Goal: Transaction & Acquisition: Purchase product/service

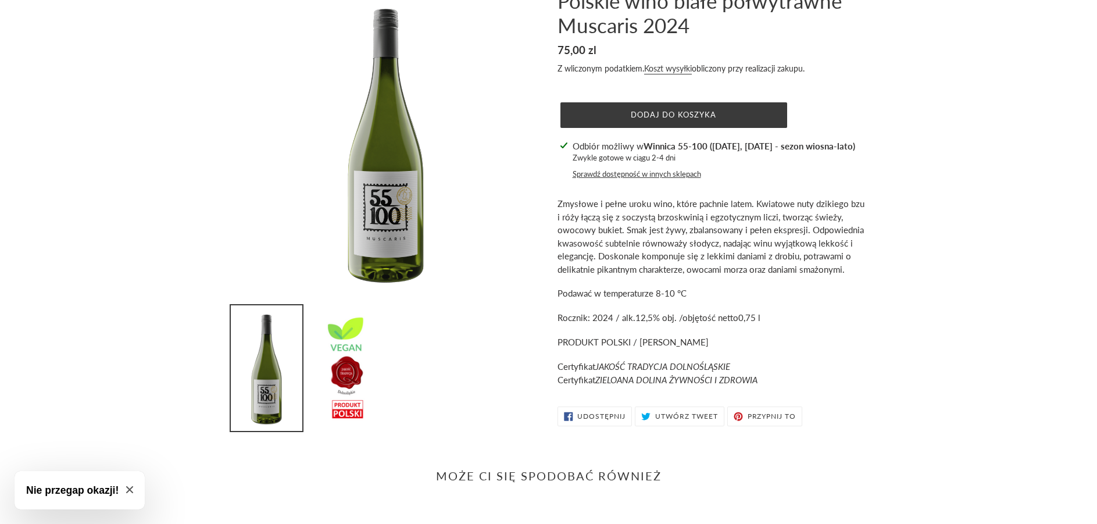
scroll to position [63, 0]
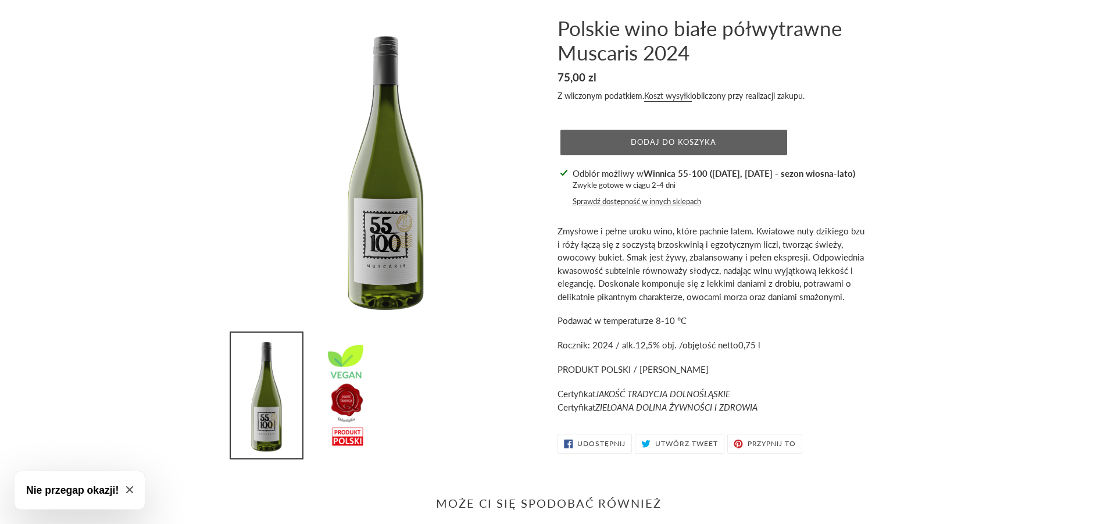
click at [638, 145] on span "Dodaj do koszyka" at bounding box center [673, 141] width 85 height 9
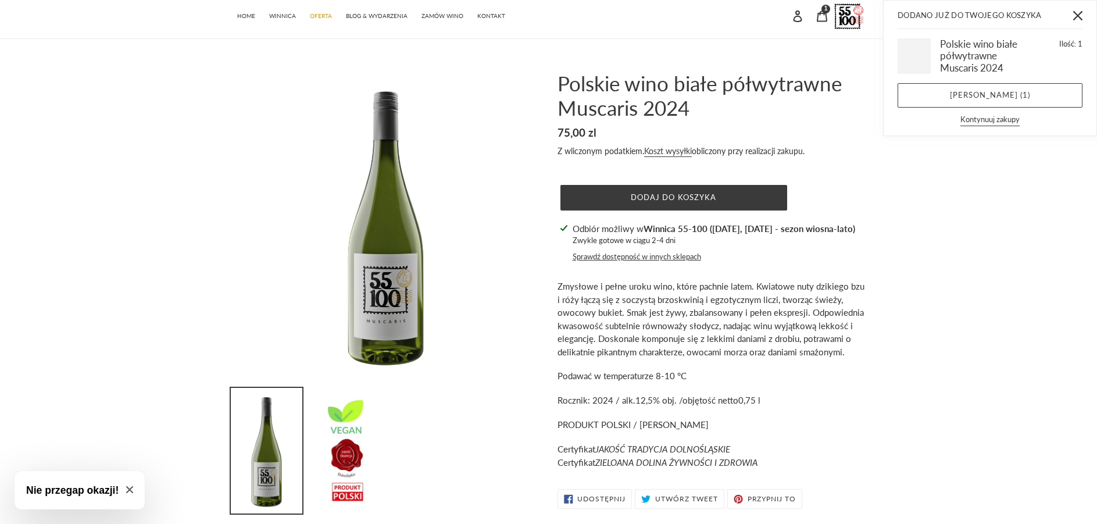
scroll to position [0, 0]
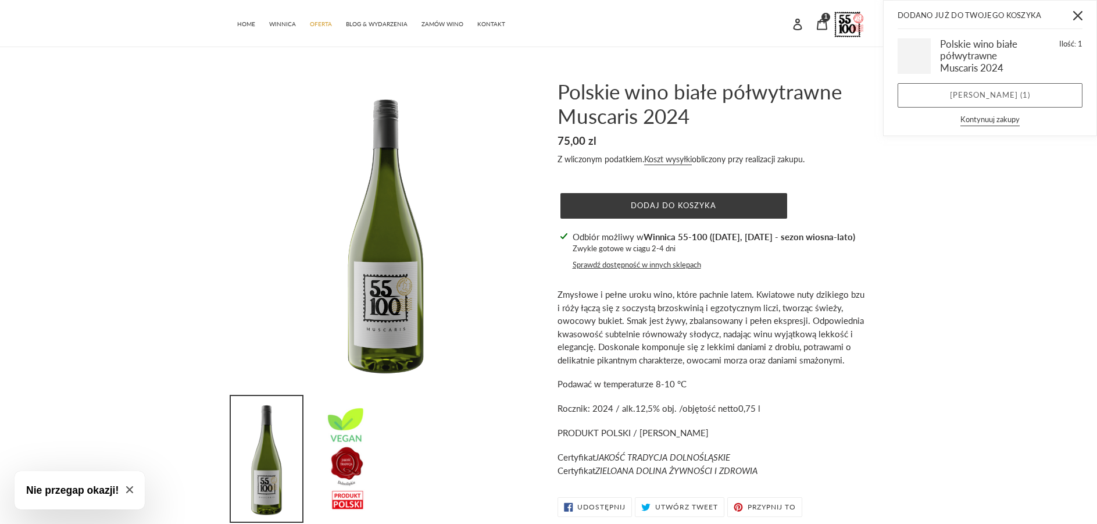
click at [985, 100] on link "[PERSON_NAME] ( 1 )" at bounding box center [990, 95] width 185 height 24
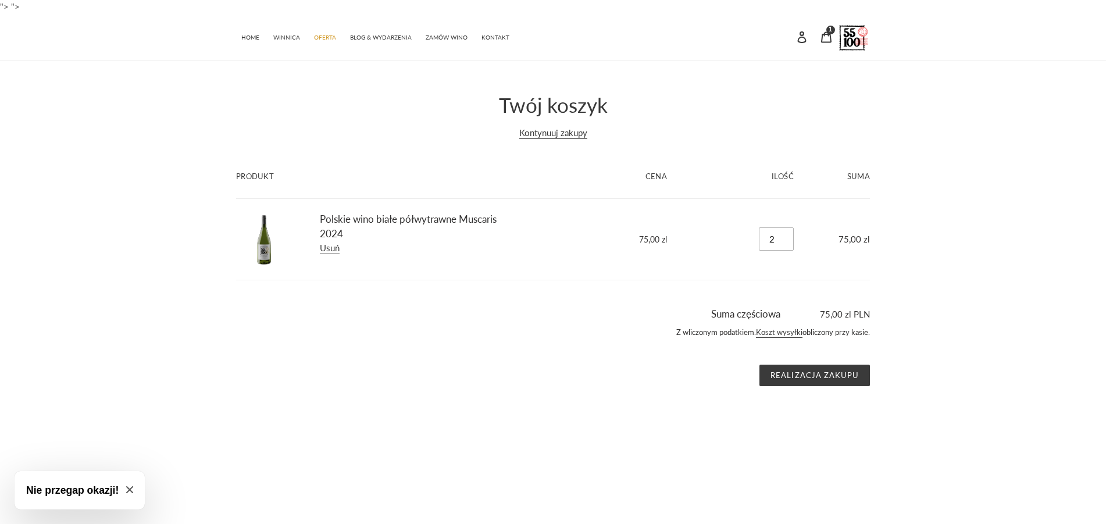
click at [786, 236] on input "2" at bounding box center [776, 238] width 35 height 23
click at [786, 236] on input "3" at bounding box center [776, 238] width 35 height 23
click at [786, 236] on input "4" at bounding box center [776, 238] width 35 height 23
type input "5"
click at [786, 236] on input "5" at bounding box center [776, 238] width 35 height 23
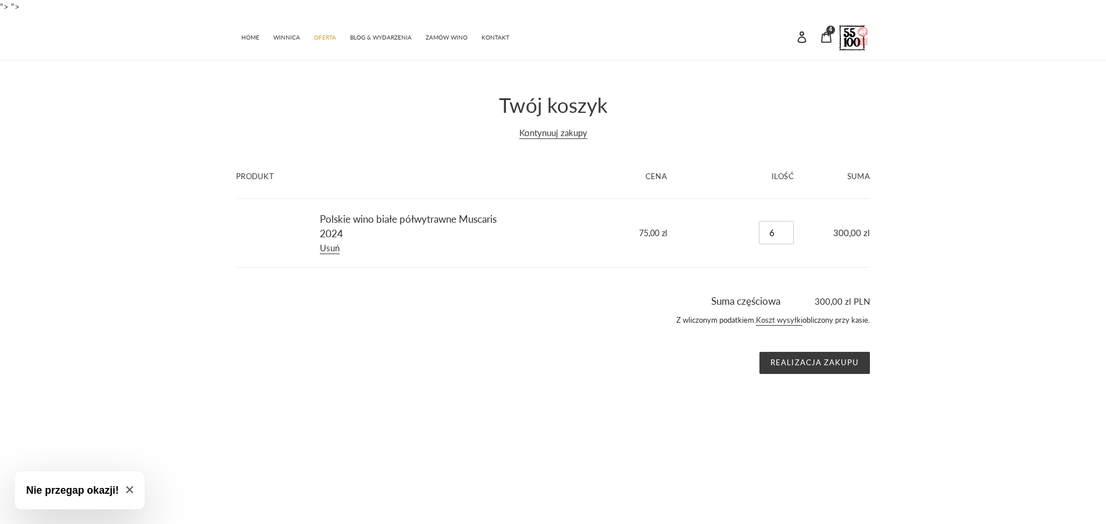
type input "6"
click at [786, 228] on input "6" at bounding box center [776, 232] width 35 height 23
click at [542, 131] on link "Kontynuuj zakupy" at bounding box center [553, 133] width 68 height 12
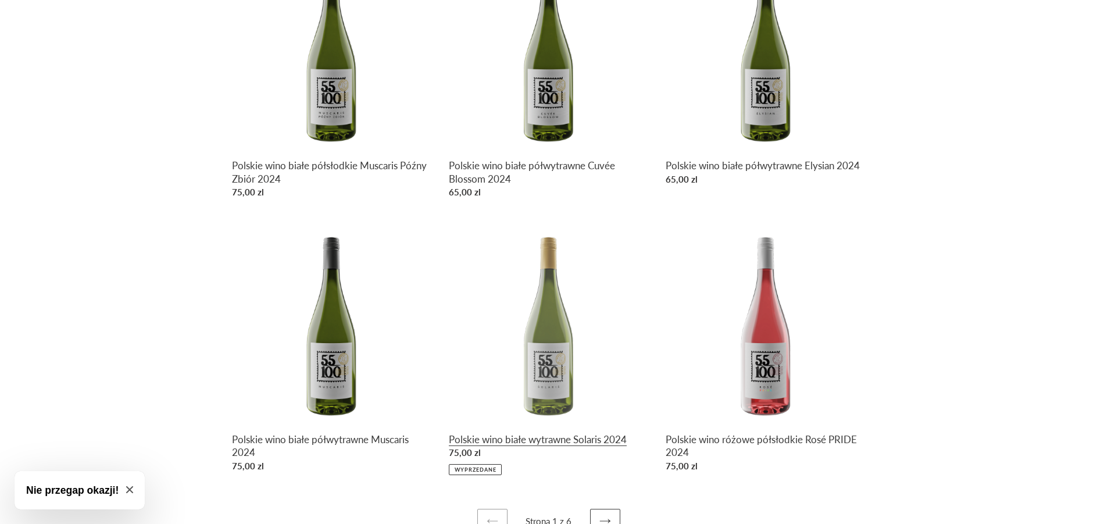
scroll to position [244, 0]
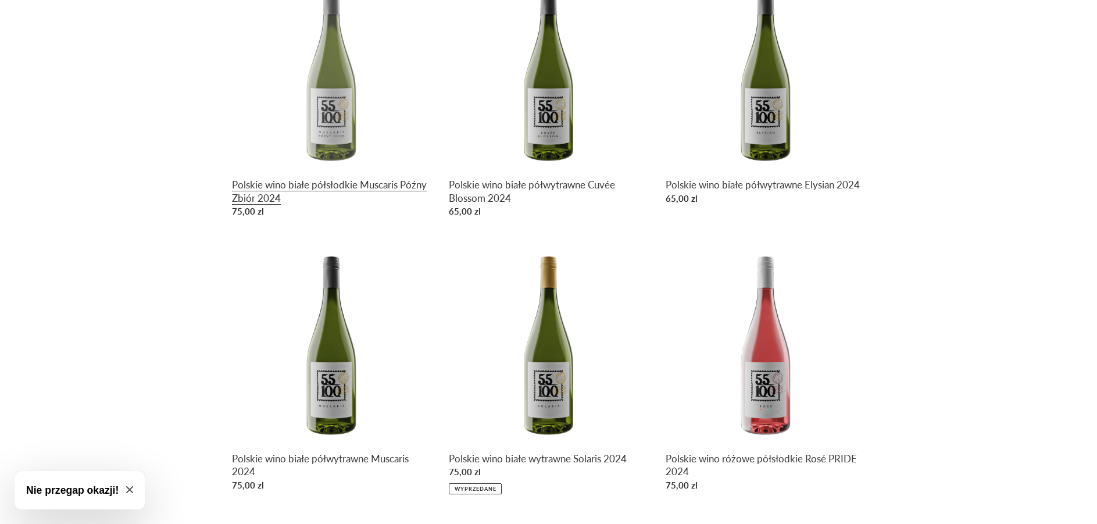
click at [347, 140] on link "Polskie wino białe półsłodkie Muscaris Późny Zbiór 2024" at bounding box center [331, 96] width 199 height 253
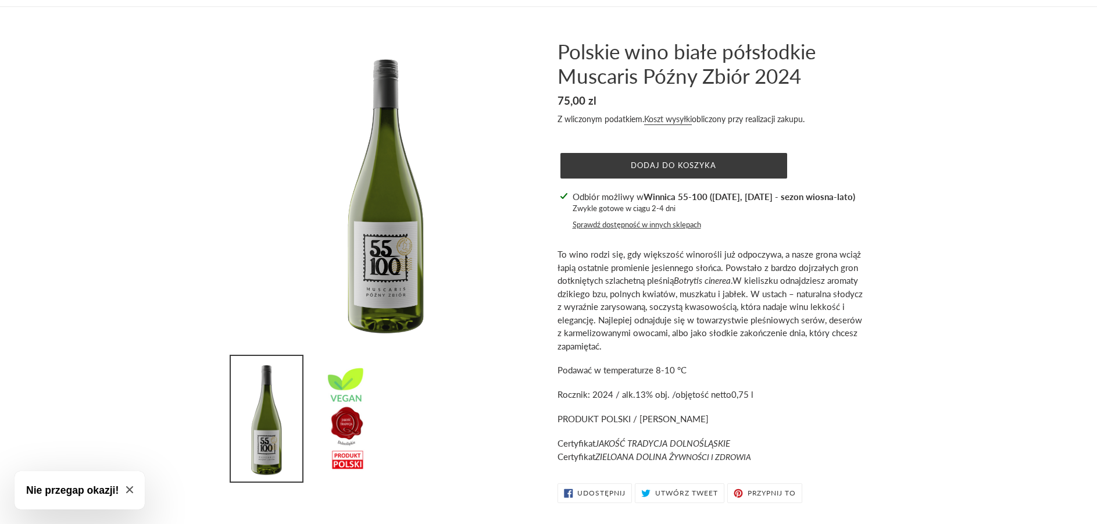
scroll to position [58, 0]
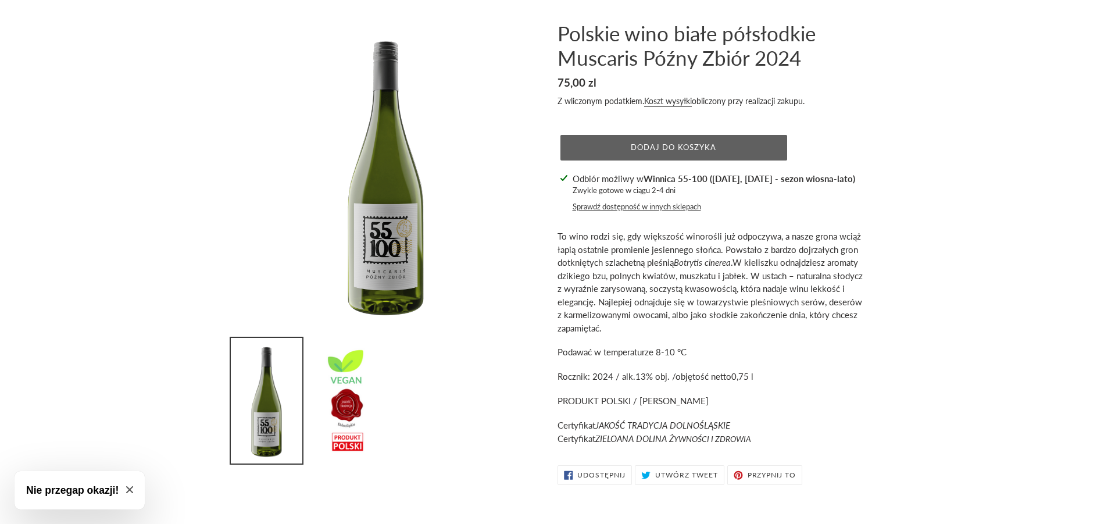
click at [678, 146] on span "Dodaj do koszyka" at bounding box center [673, 146] width 85 height 9
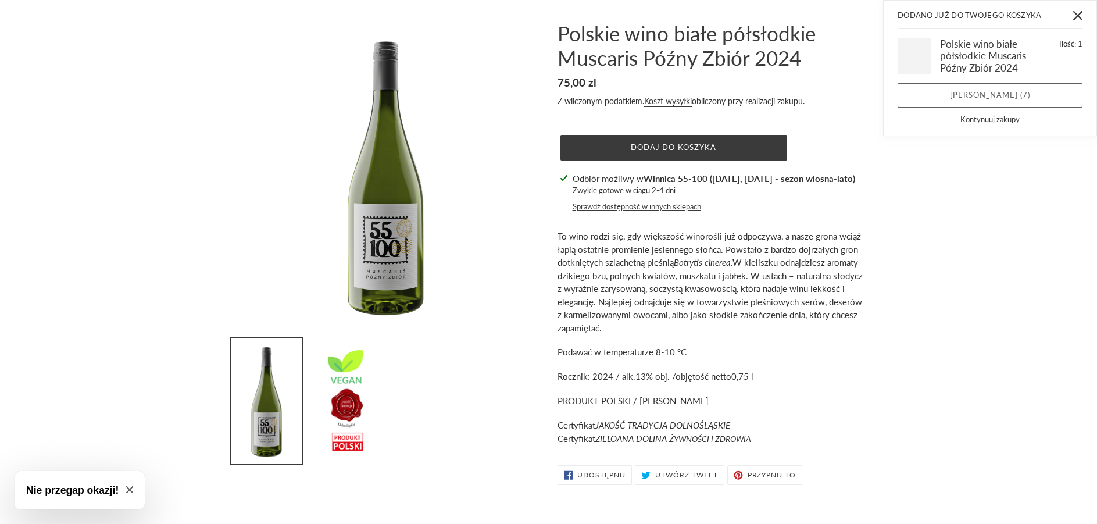
click at [1009, 97] on link "Zobacz koszyk ( 7 )" at bounding box center [990, 95] width 185 height 24
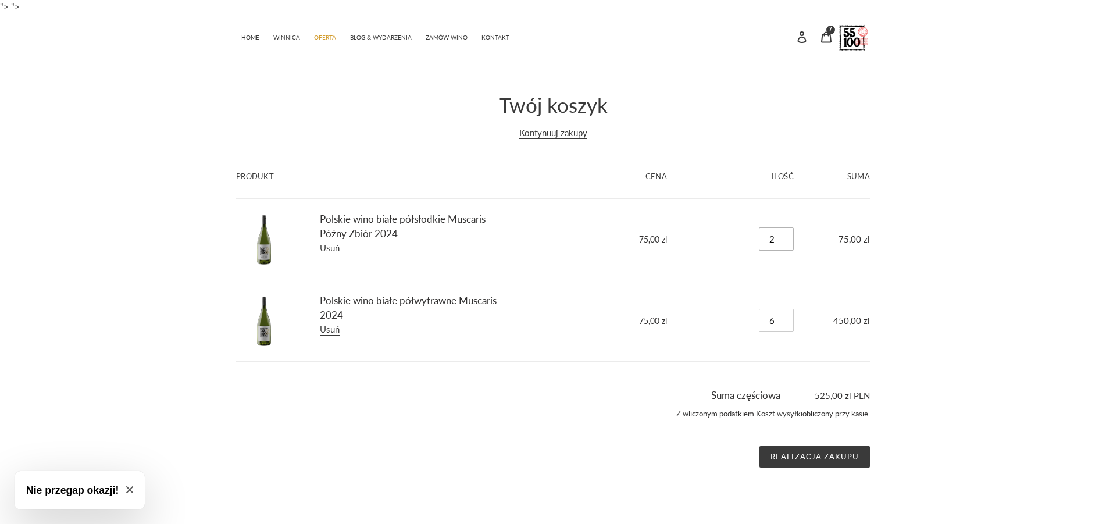
type input "2"
click at [787, 235] on input "2" at bounding box center [776, 238] width 35 height 23
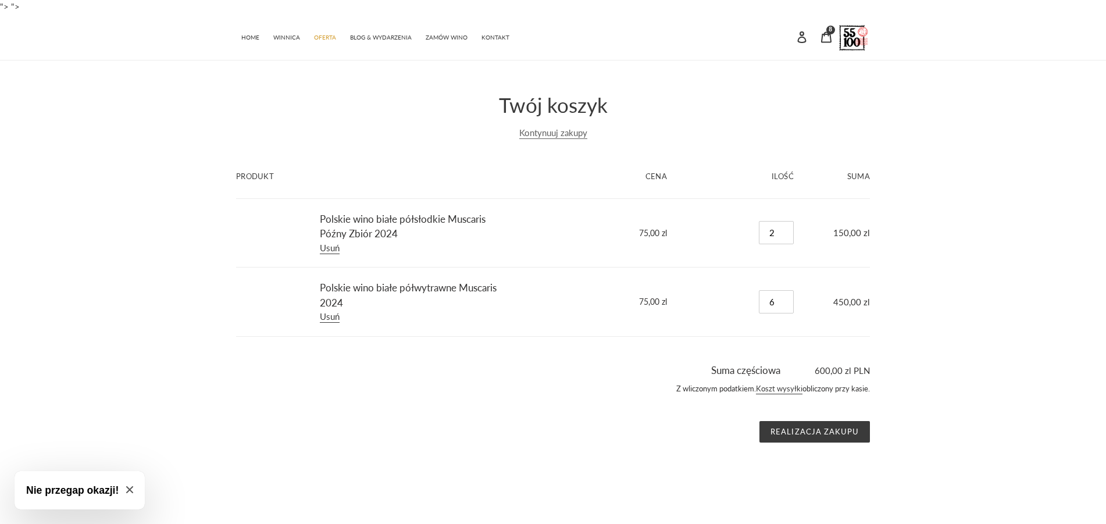
click at [555, 131] on link "Kontynuuj zakupy" at bounding box center [553, 133] width 68 height 12
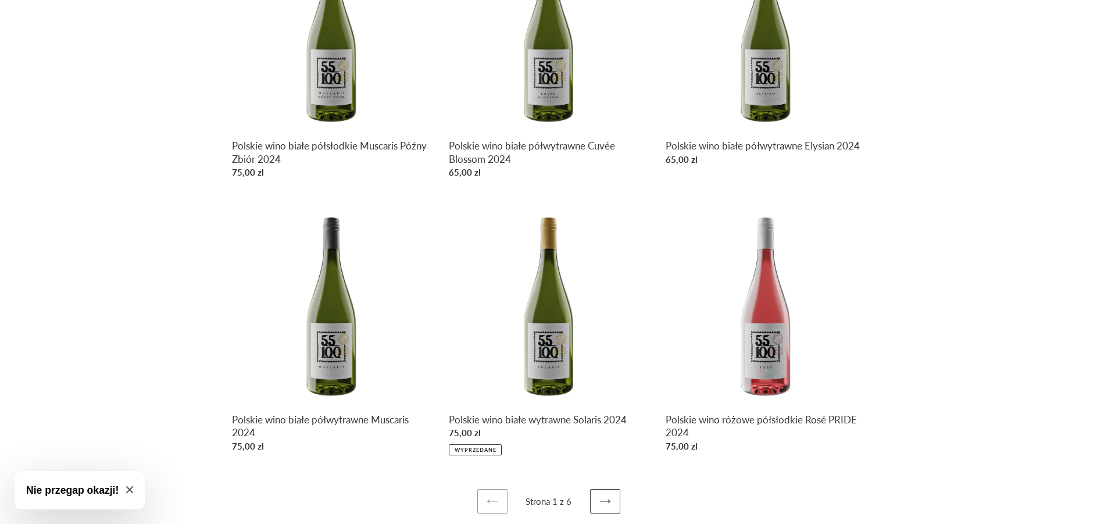
scroll to position [302, 0]
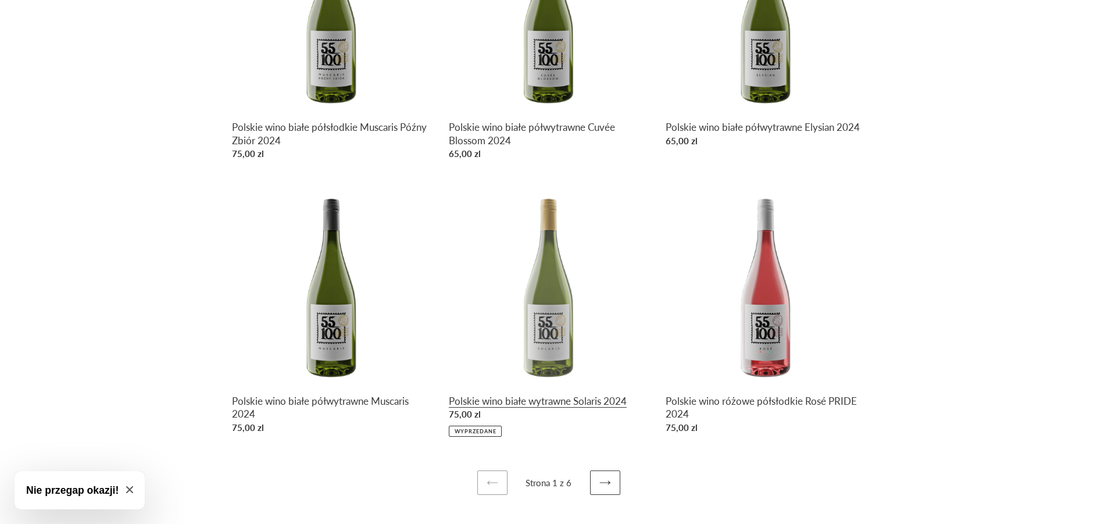
click at [559, 332] on link "Polskie wino białe wytrawne Solaris 2024" at bounding box center [548, 310] width 199 height 251
click at [602, 488] on icon at bounding box center [605, 483] width 12 height 12
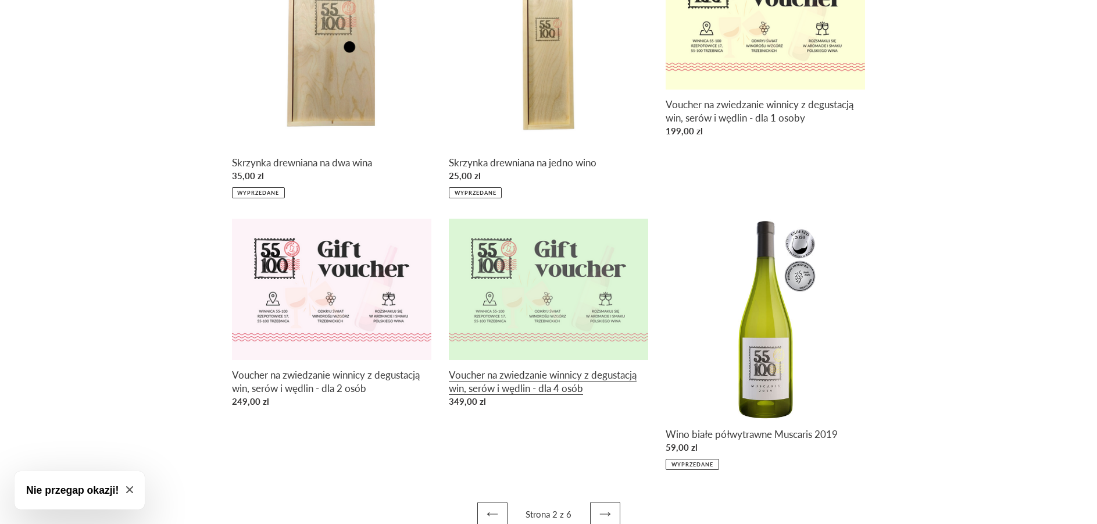
scroll to position [297, 0]
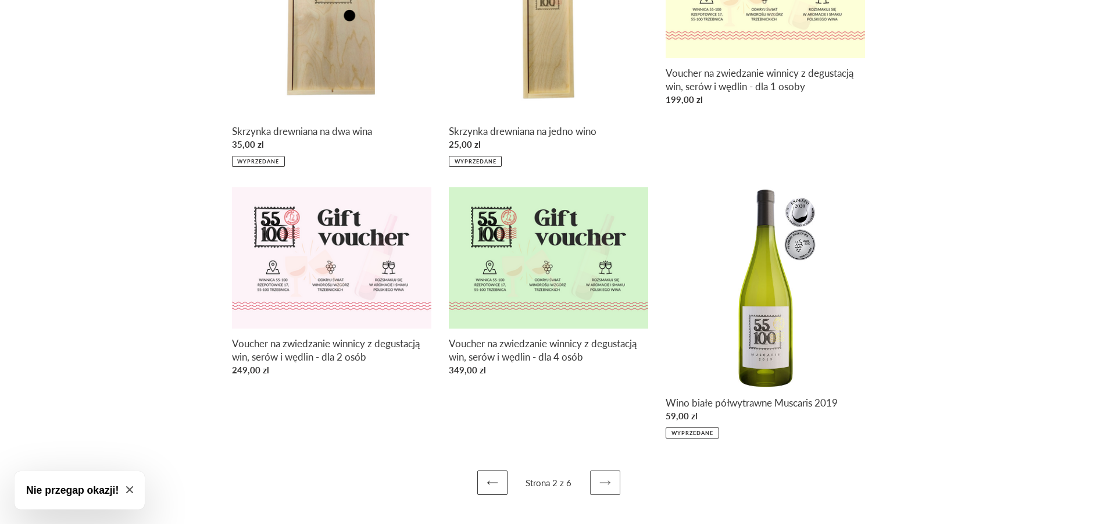
click at [606, 483] on icon at bounding box center [604, 482] width 10 height 4
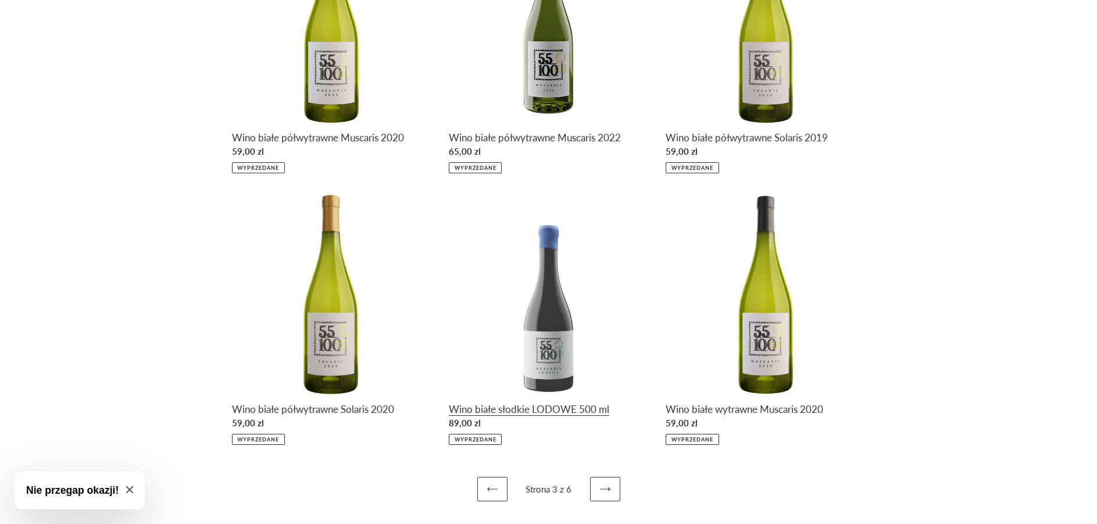
scroll to position [298, 0]
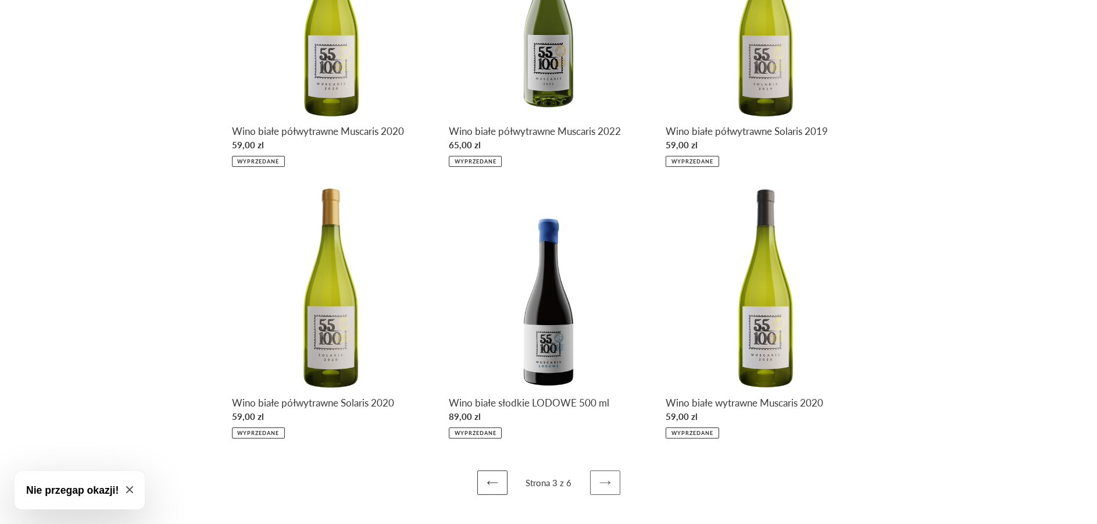
click at [609, 485] on icon at bounding box center [605, 483] width 12 height 12
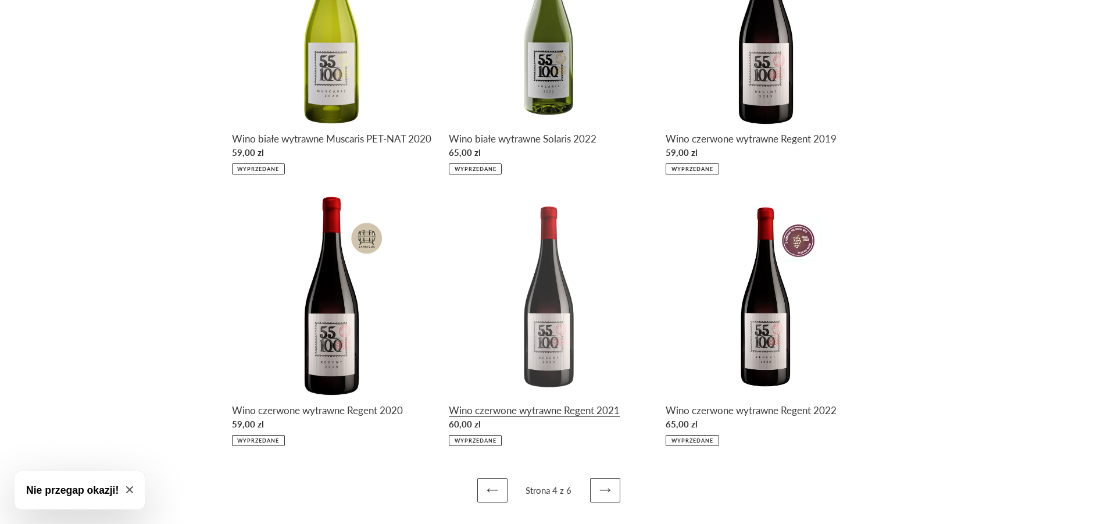
scroll to position [311, 0]
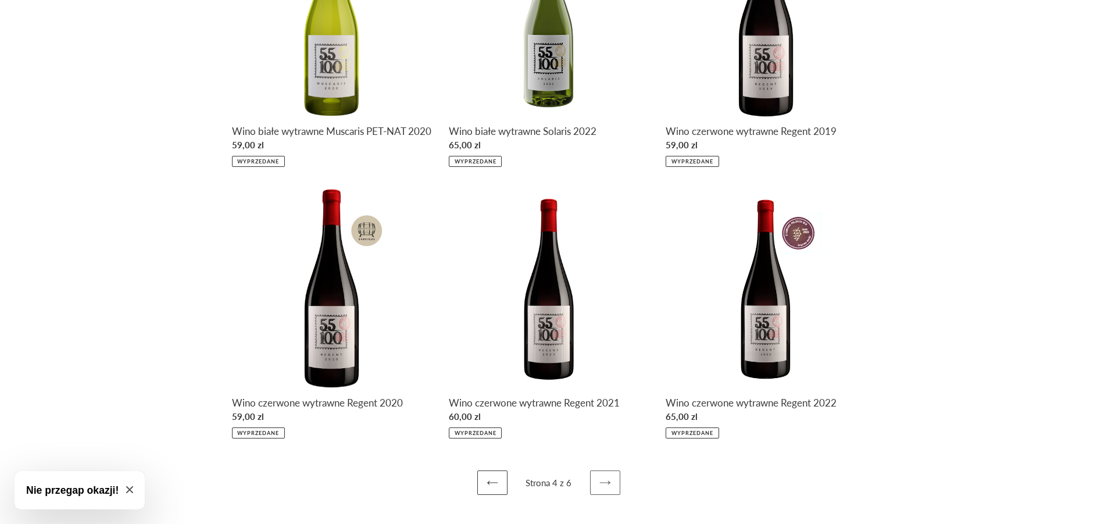
click at [611, 479] on link "Następna strona" at bounding box center [605, 482] width 30 height 24
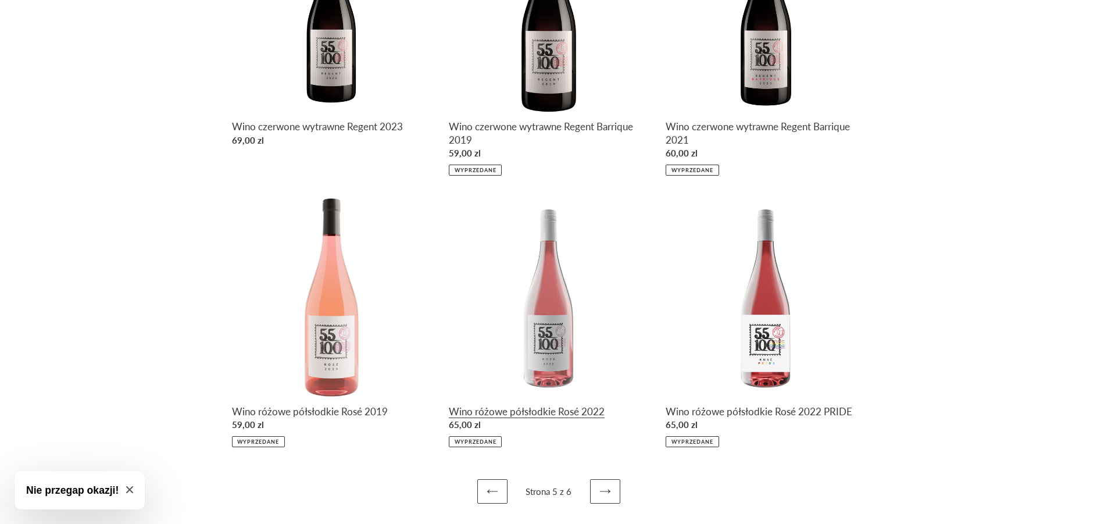
scroll to position [311, 0]
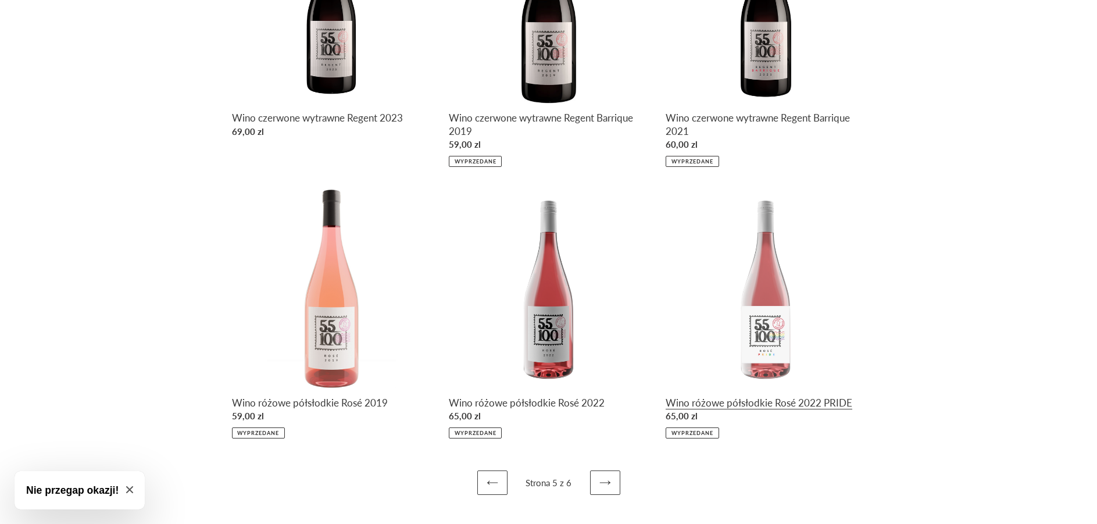
click at [768, 290] on link "Wino różowe półsłodkie Rosé 2022 PRIDE" at bounding box center [765, 312] width 199 height 251
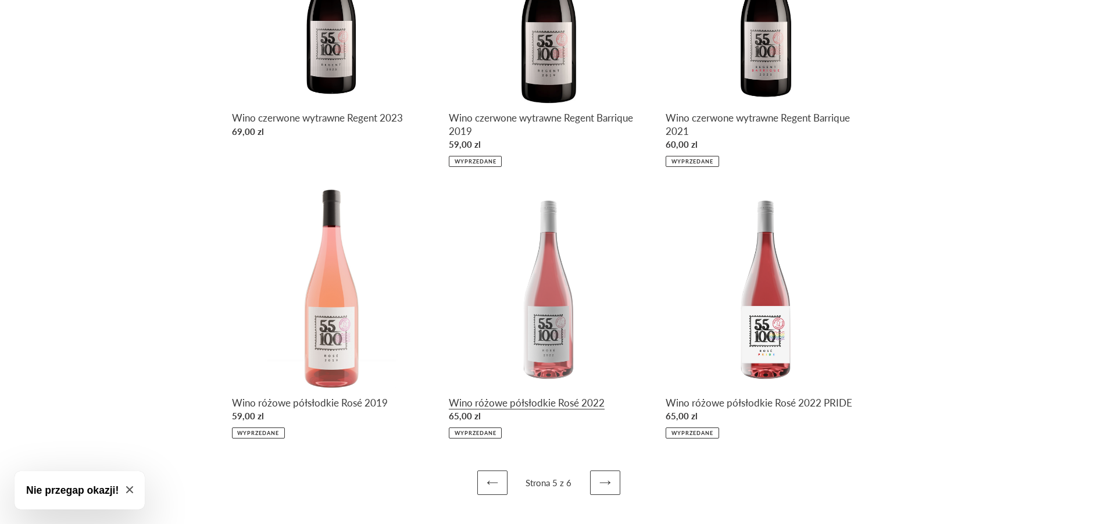
click at [552, 271] on link "Wino różowe półsłodkie Rosé 2022" at bounding box center [548, 312] width 199 height 251
click at [602, 488] on icon at bounding box center [605, 483] width 12 height 12
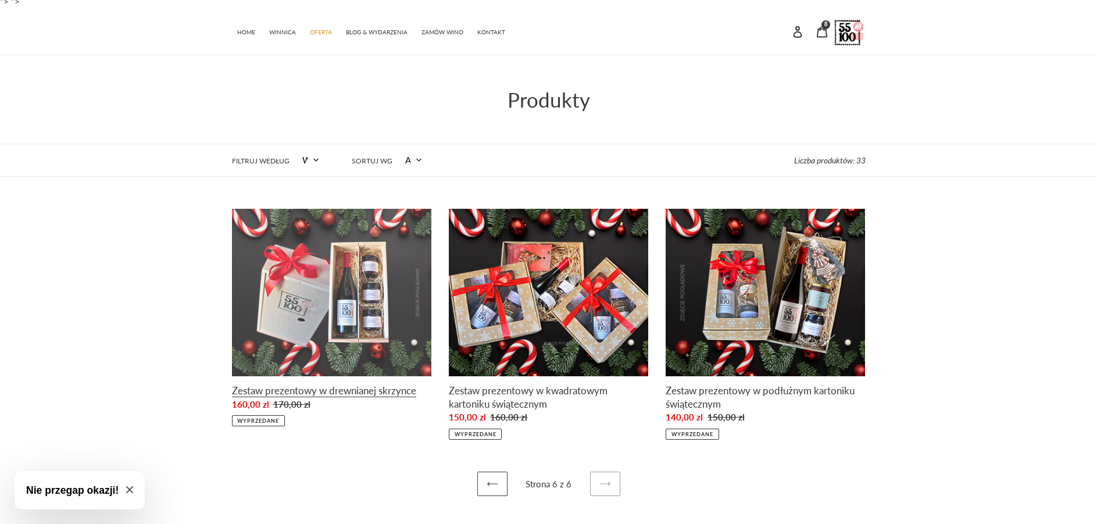
scroll to position [6, 0]
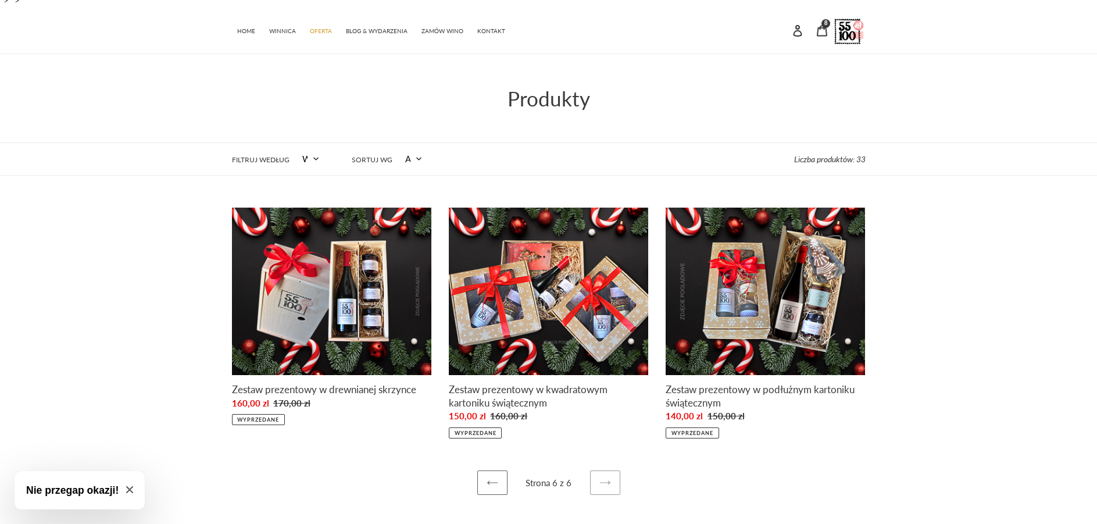
click at [489, 470] on link "Poprzednia strona" at bounding box center [492, 482] width 30 height 24
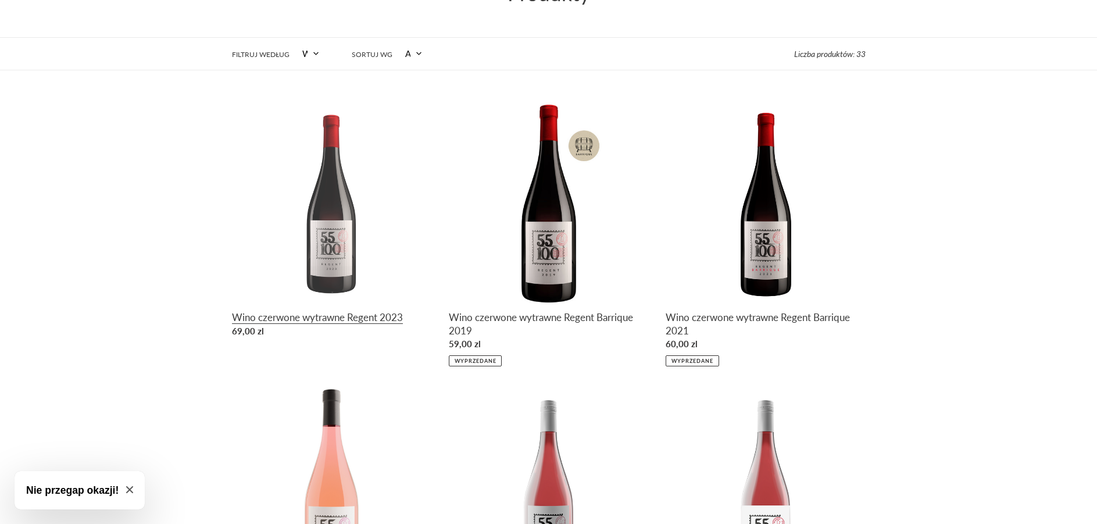
scroll to position [116, 0]
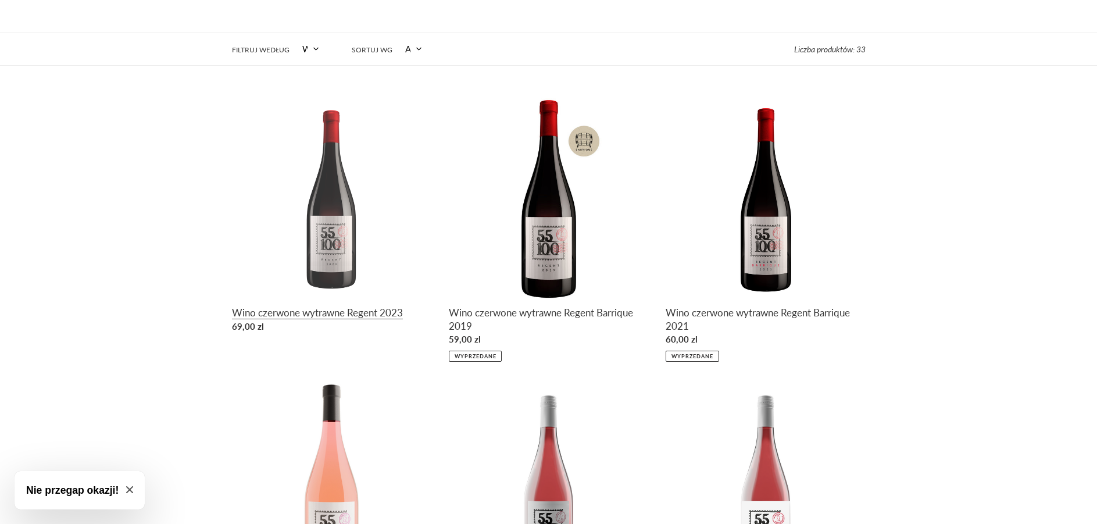
click at [344, 235] on link "Wino czerwone wytrawne Regent 2023" at bounding box center [331, 218] width 199 height 240
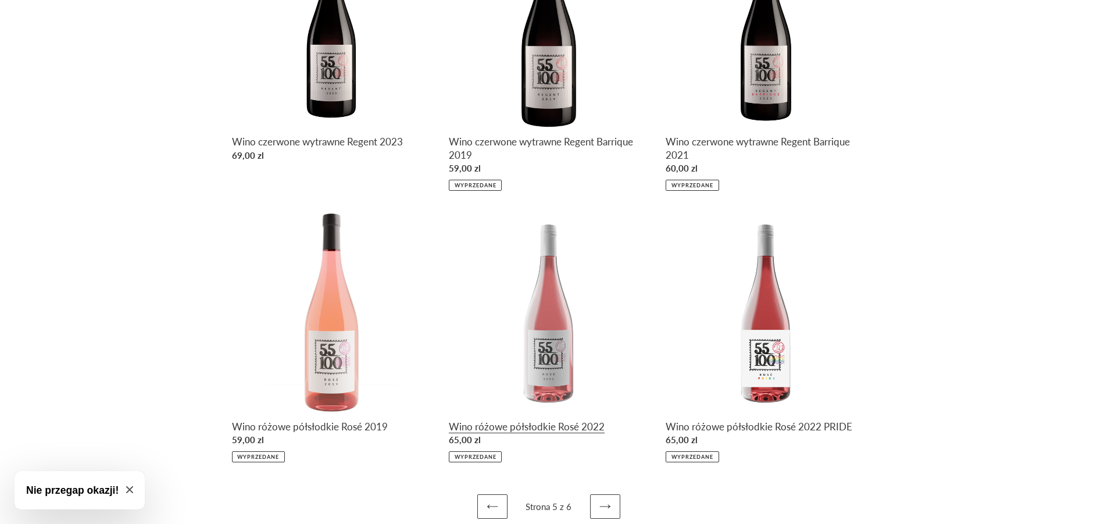
scroll to position [311, 0]
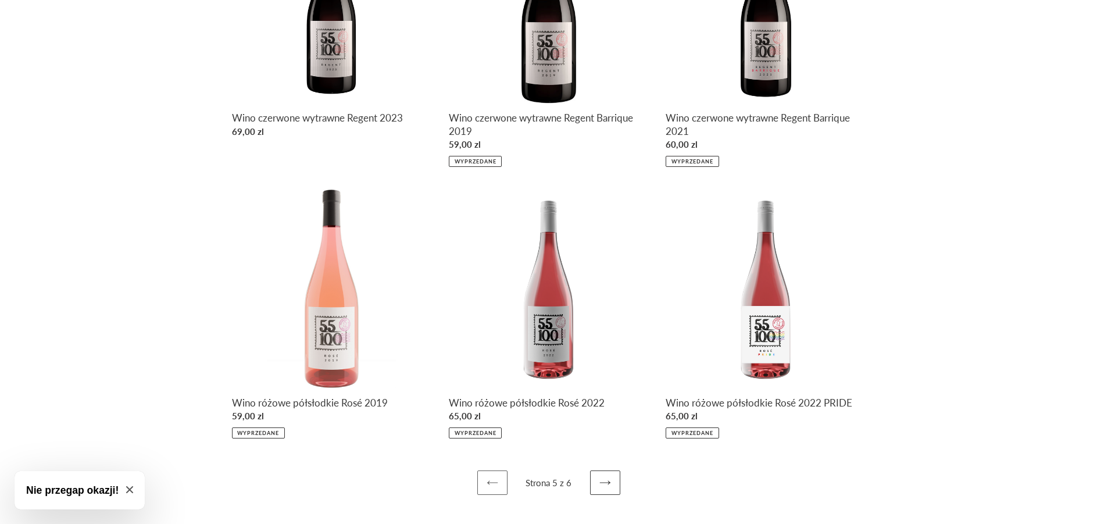
click at [492, 483] on icon at bounding box center [493, 483] width 12 height 12
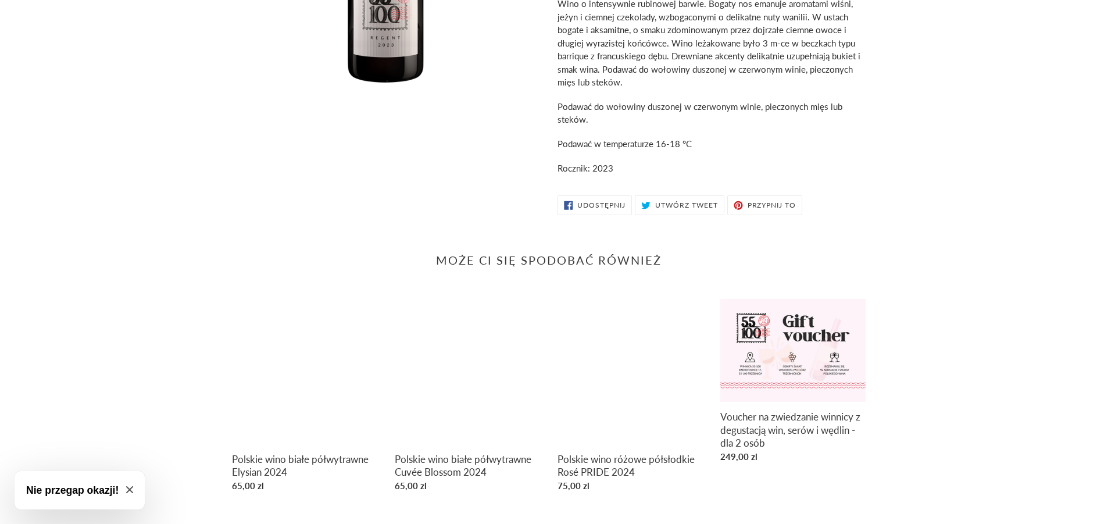
scroll to position [324, 0]
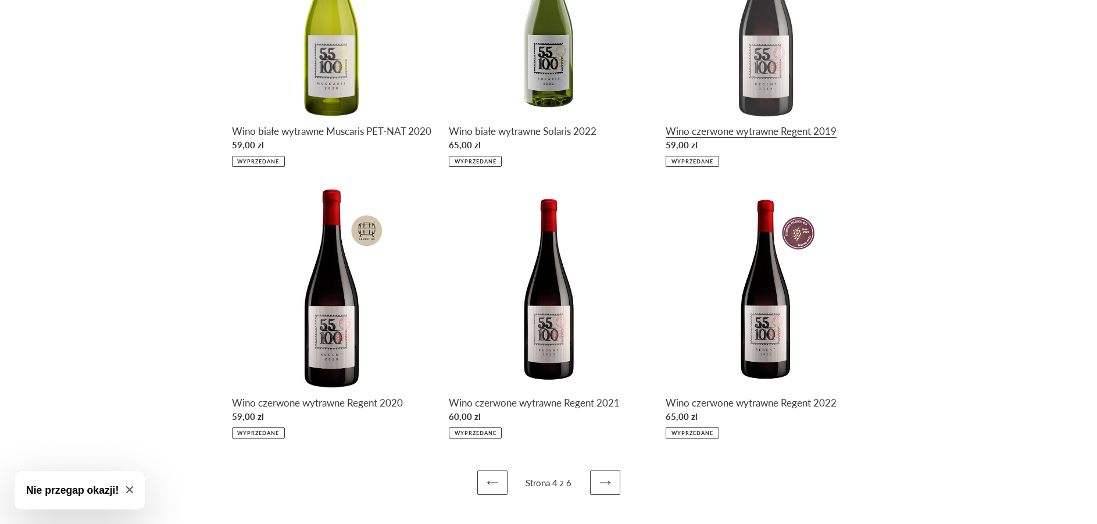
scroll to position [311, 0]
click at [496, 489] on link "Poprzednia strona" at bounding box center [492, 482] width 30 height 24
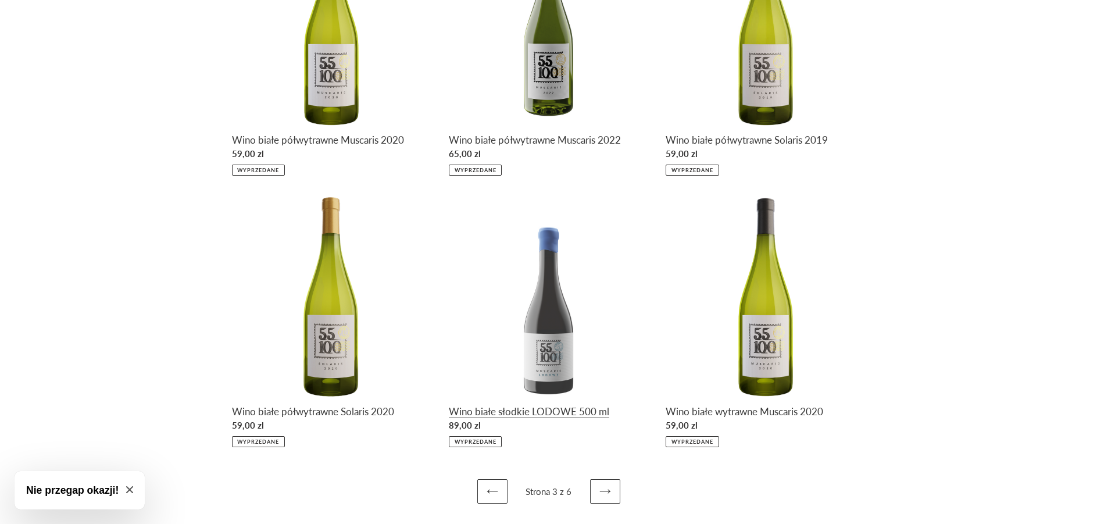
scroll to position [298, 0]
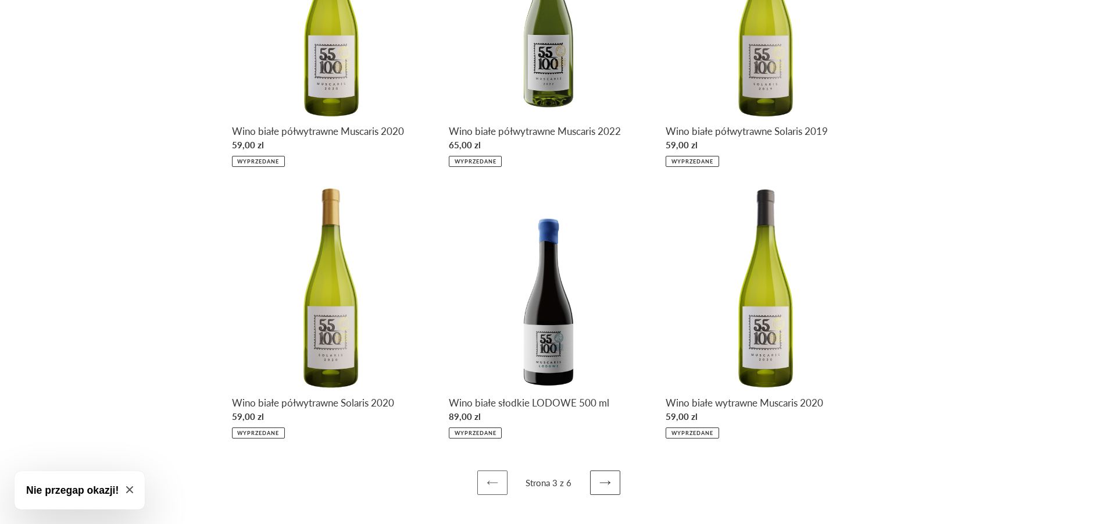
click at [491, 488] on icon at bounding box center [493, 483] width 12 height 12
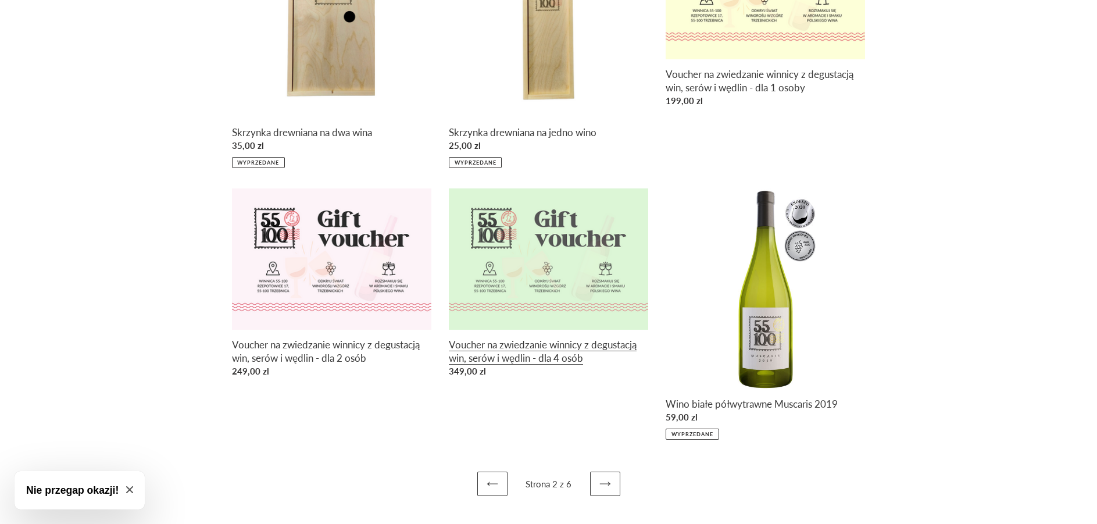
scroll to position [297, 0]
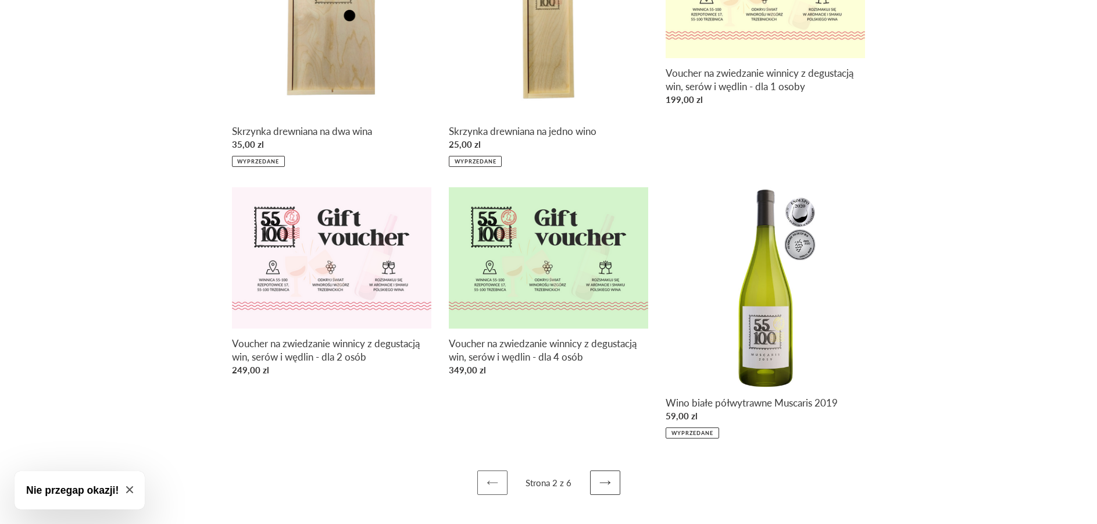
click at [483, 478] on link "Poprzednia strona" at bounding box center [492, 482] width 30 height 24
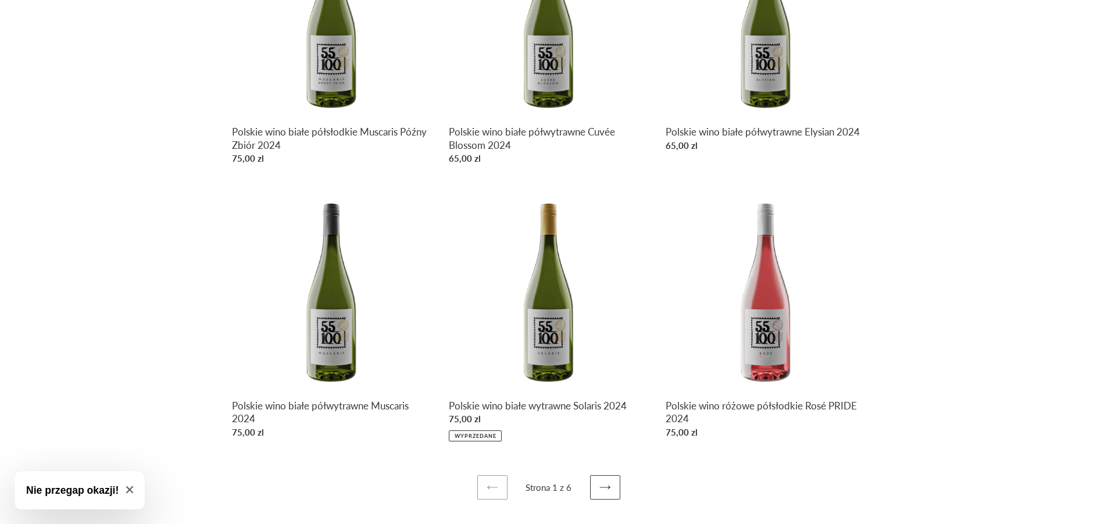
scroll to position [302, 0]
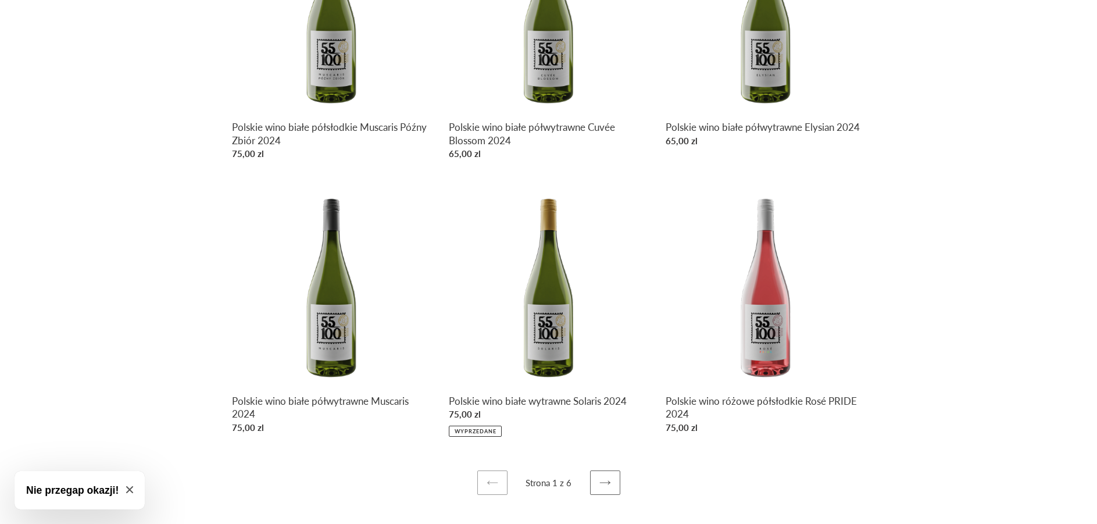
click at [606, 482] on icon at bounding box center [604, 483] width 10 height 4
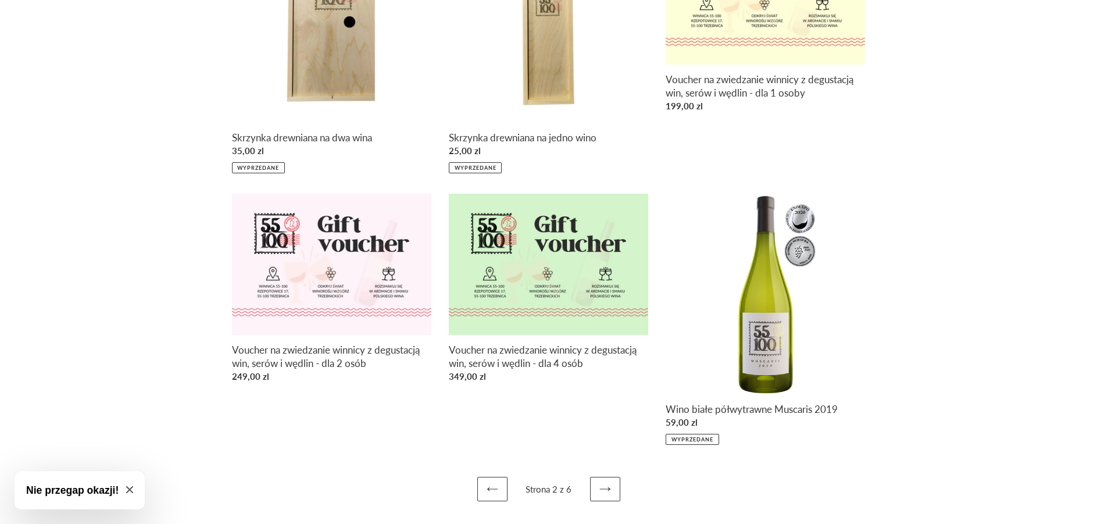
scroll to position [297, 0]
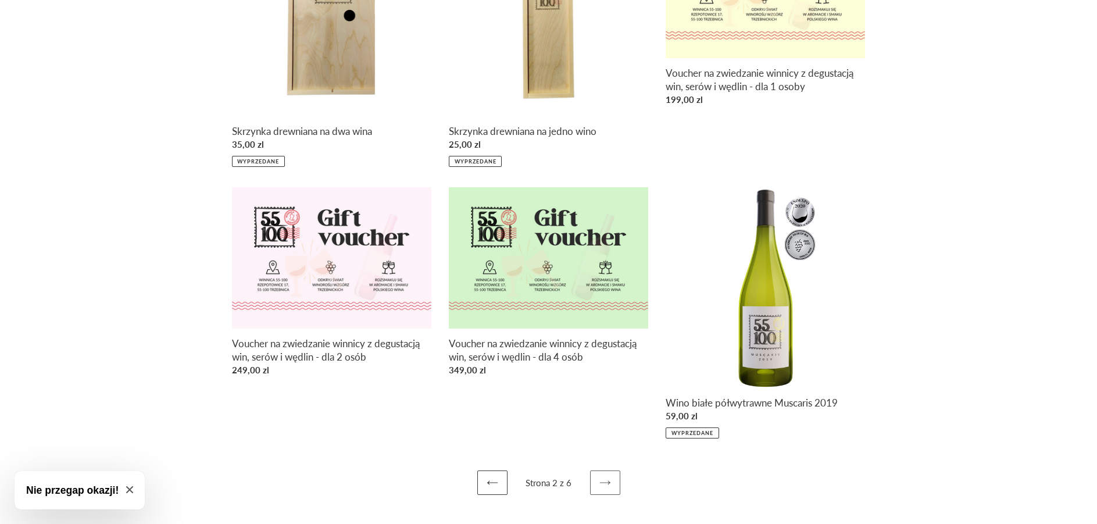
click at [601, 482] on icon at bounding box center [605, 483] width 12 height 12
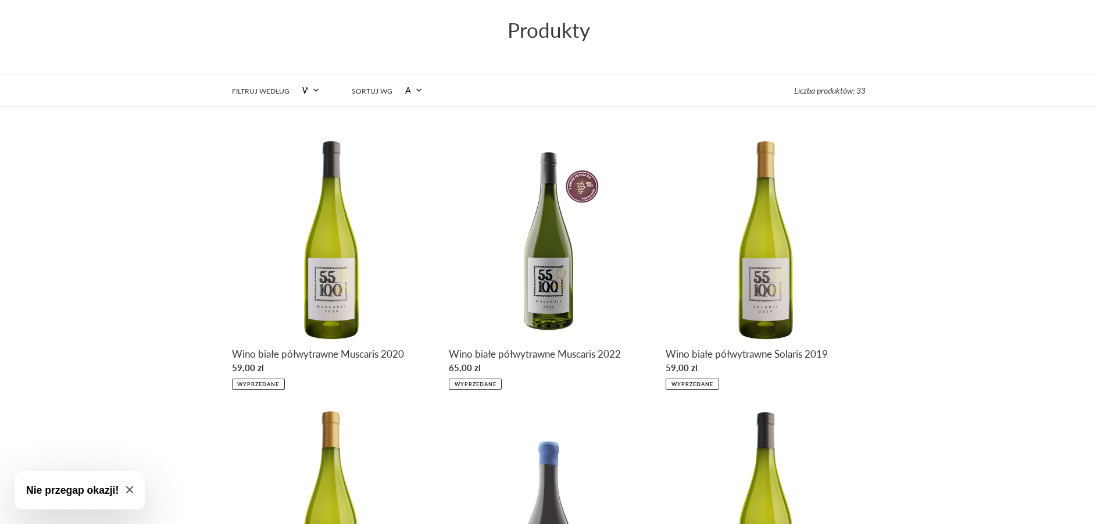
scroll to position [291, 0]
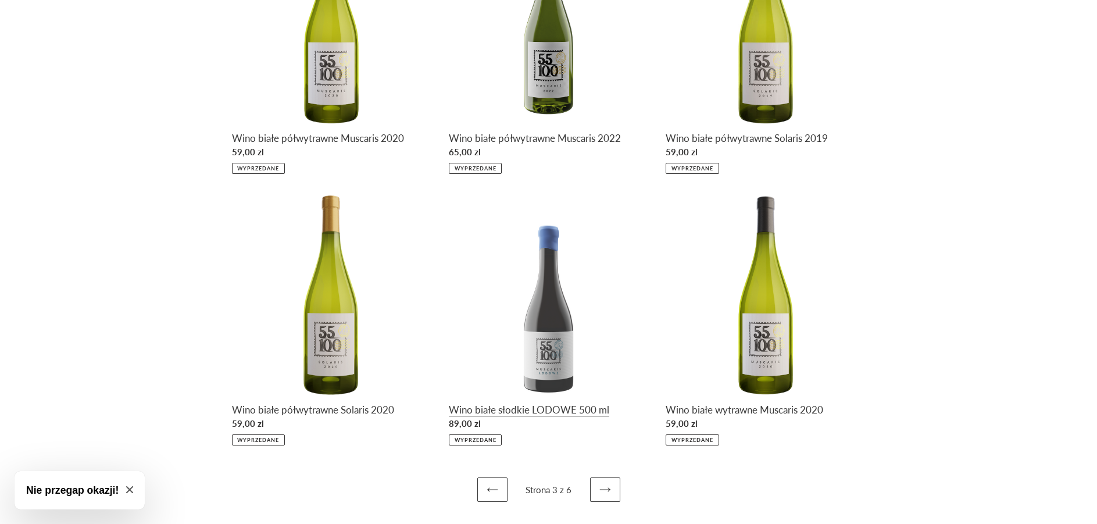
click at [537, 348] on link "Wino białe słodkie LODOWE 500 ml" at bounding box center [548, 319] width 199 height 251
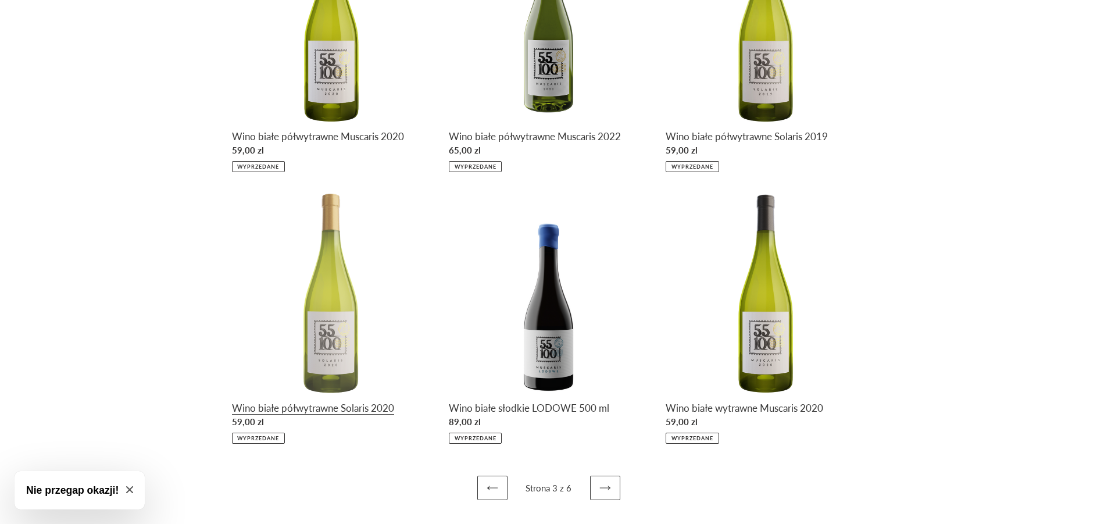
scroll to position [298, 0]
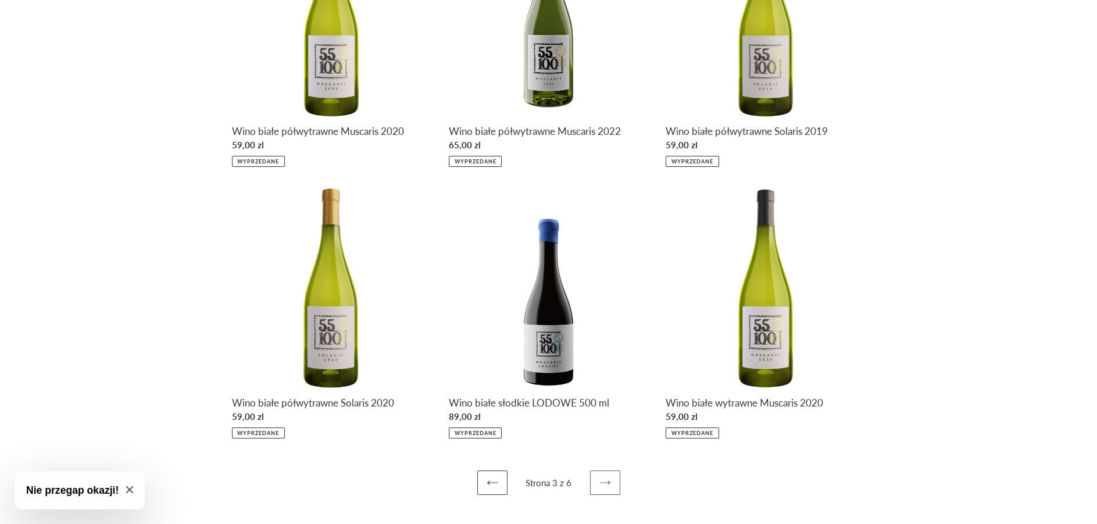
click at [611, 482] on link "Następna strona" at bounding box center [605, 482] width 30 height 24
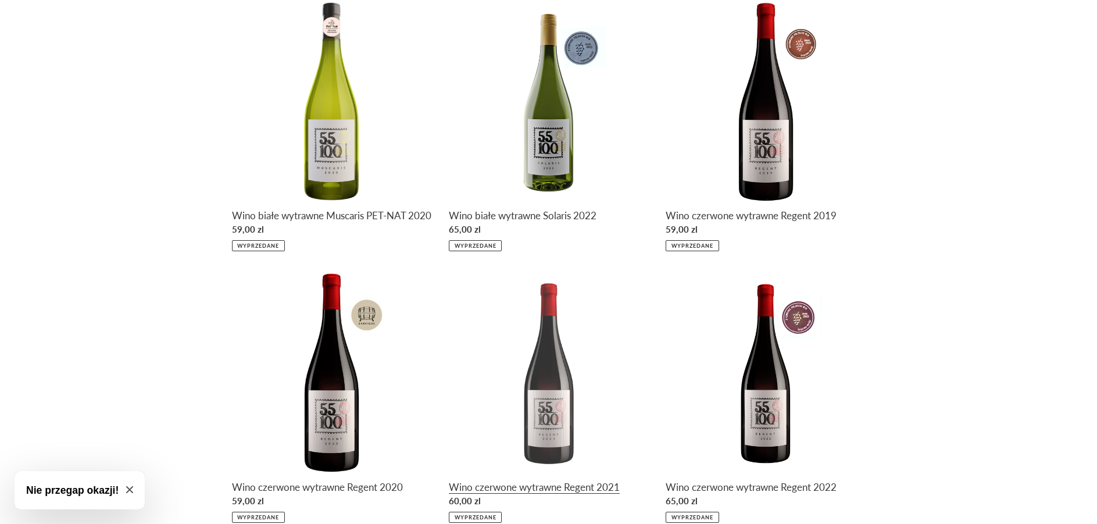
scroll to position [311, 0]
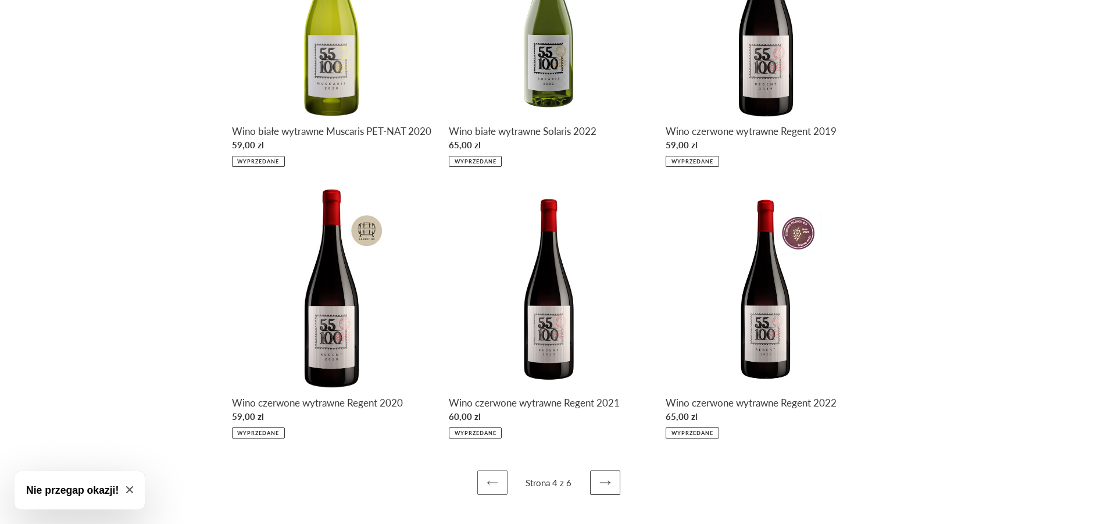
click at [485, 486] on link "Poprzednia strona" at bounding box center [492, 482] width 30 height 24
click at [491, 483] on icon at bounding box center [493, 483] width 12 height 12
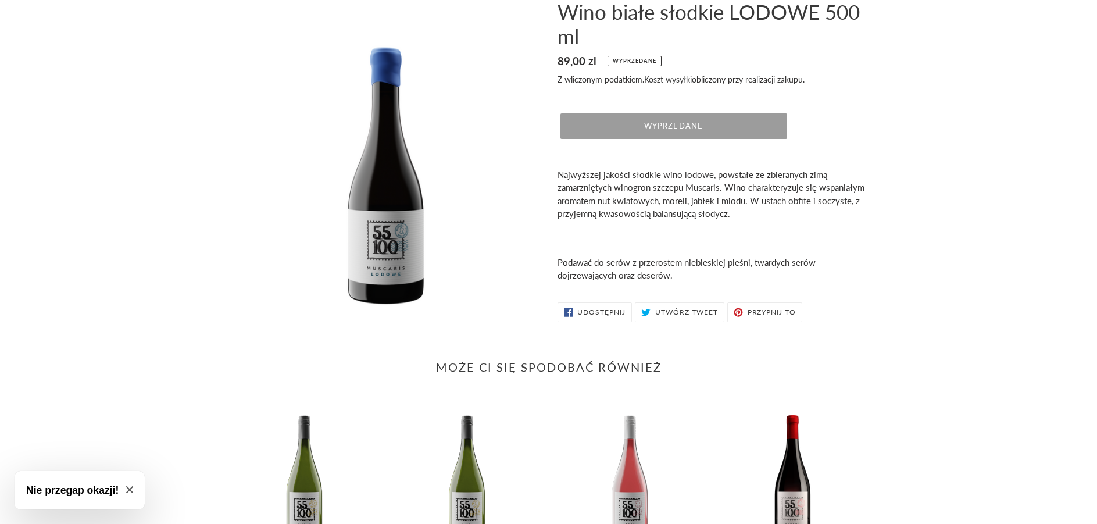
scroll to position [220, 0]
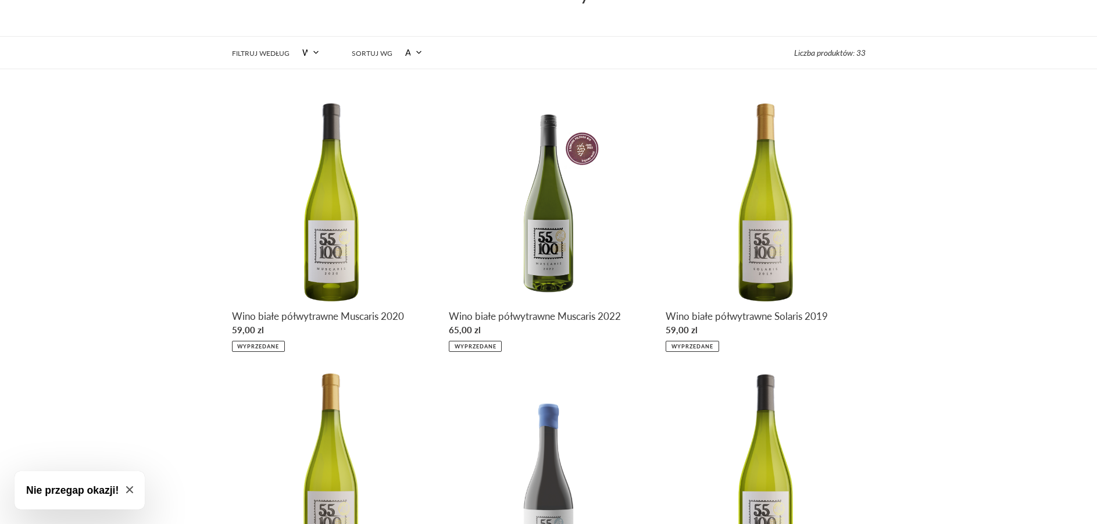
scroll to position [298, 0]
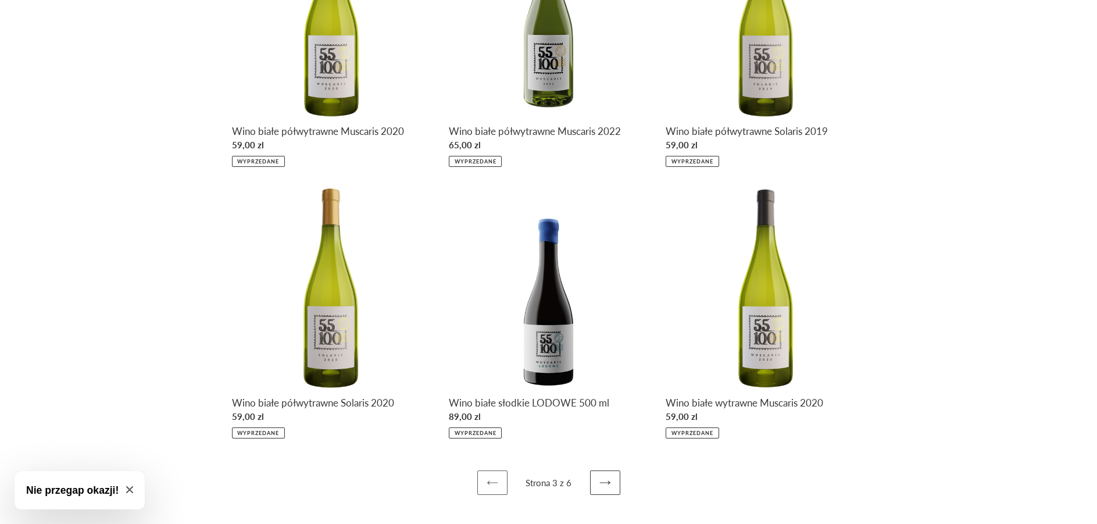
click at [491, 485] on icon at bounding box center [493, 483] width 12 height 12
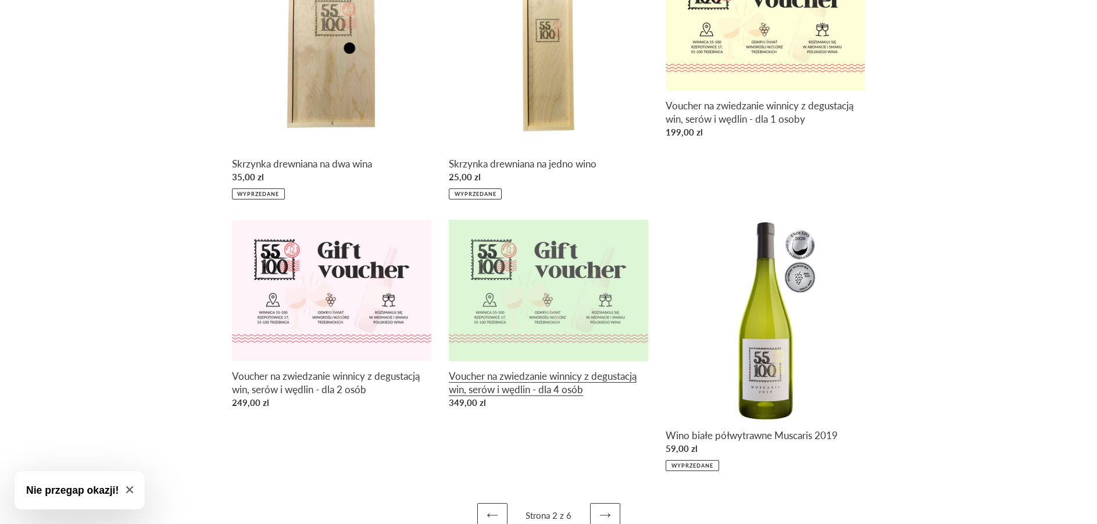
scroll to position [297, 0]
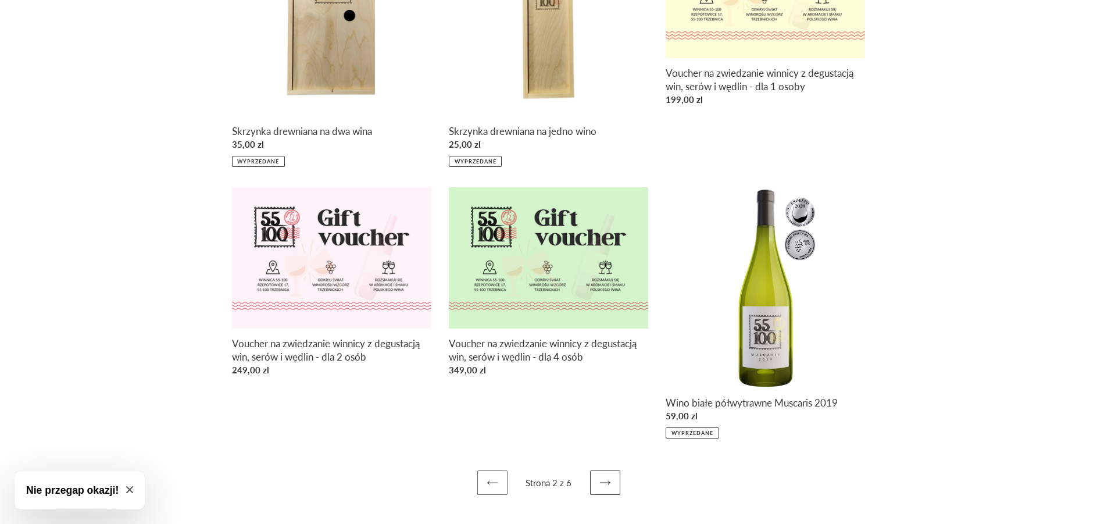
click at [488, 487] on icon at bounding box center [493, 483] width 12 height 12
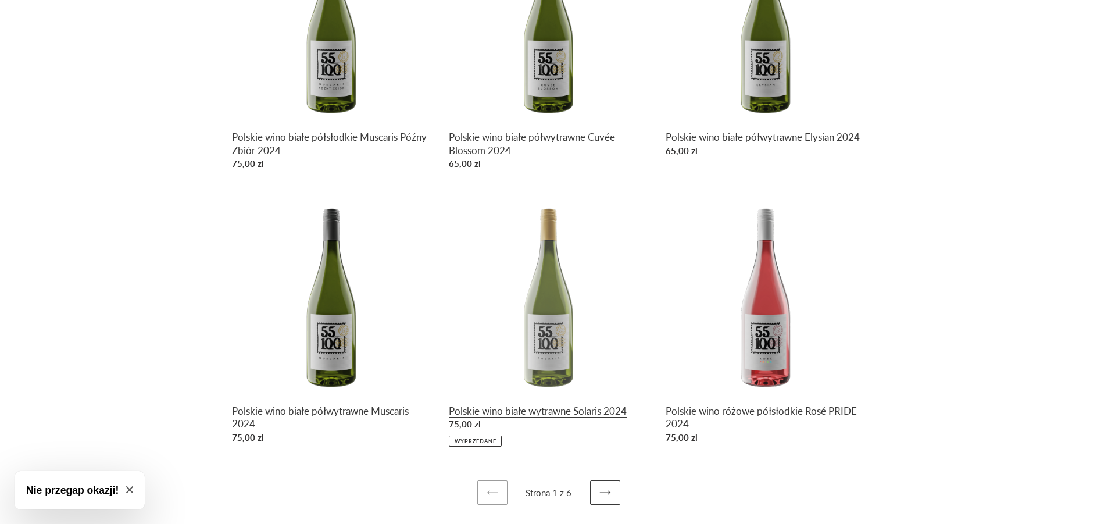
scroll to position [302, 0]
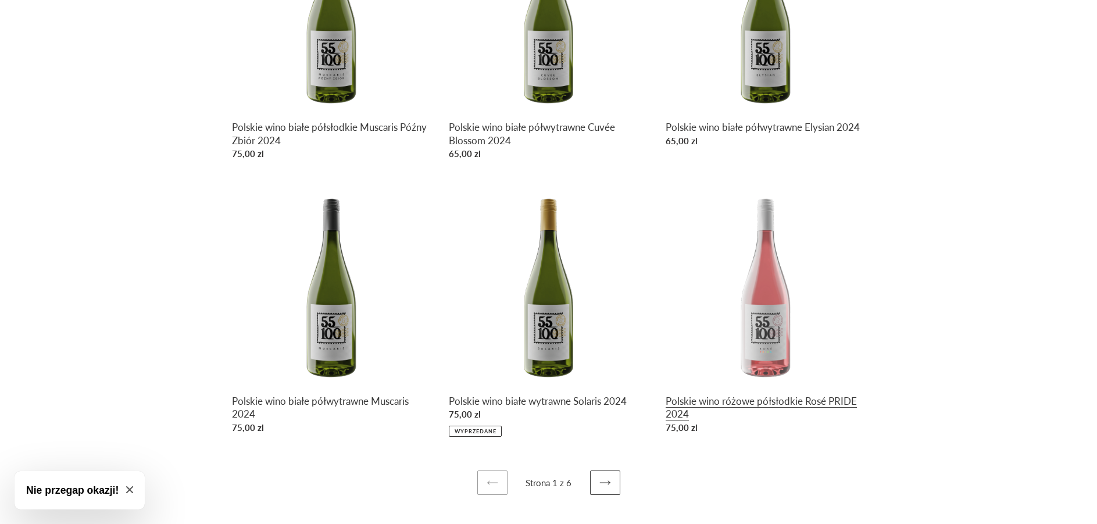
click at [778, 302] on link "Polskie wino różowe półsłodkie Rosé PRIDE 2024" at bounding box center [765, 311] width 199 height 253
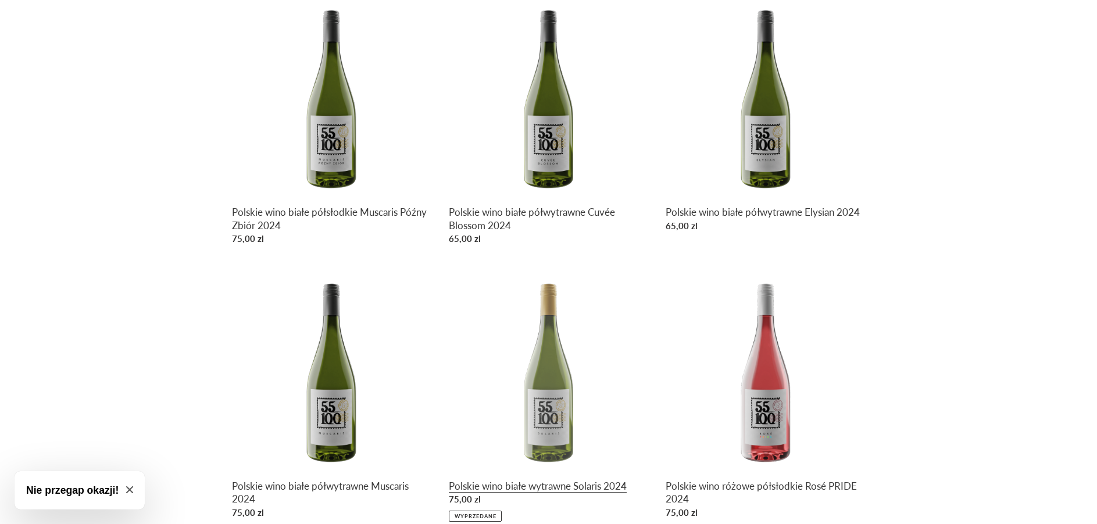
scroll to position [186, 0]
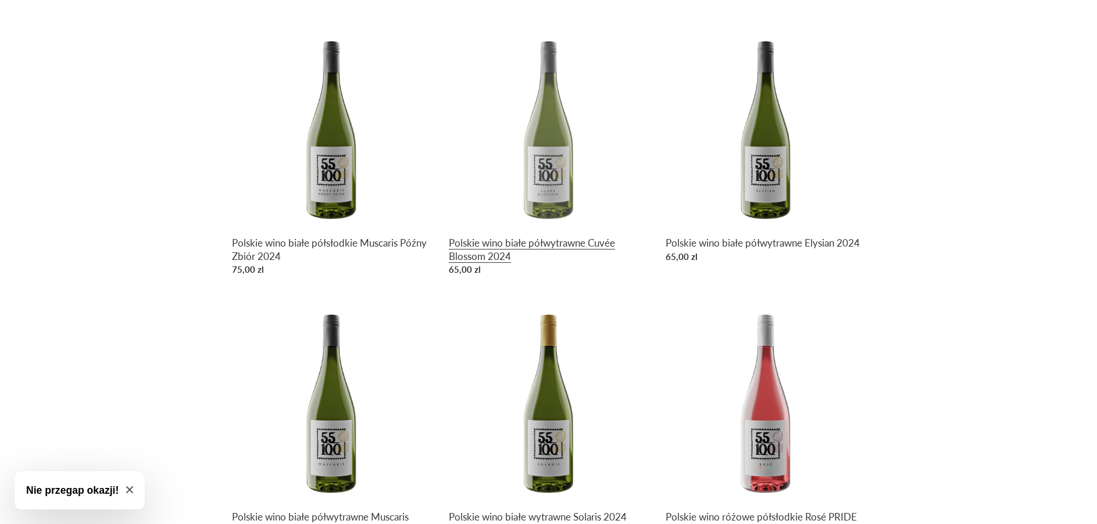
click at [532, 174] on link "Polskie wino białe półwytrawne Cuvée Blossom 2024" at bounding box center [548, 154] width 199 height 253
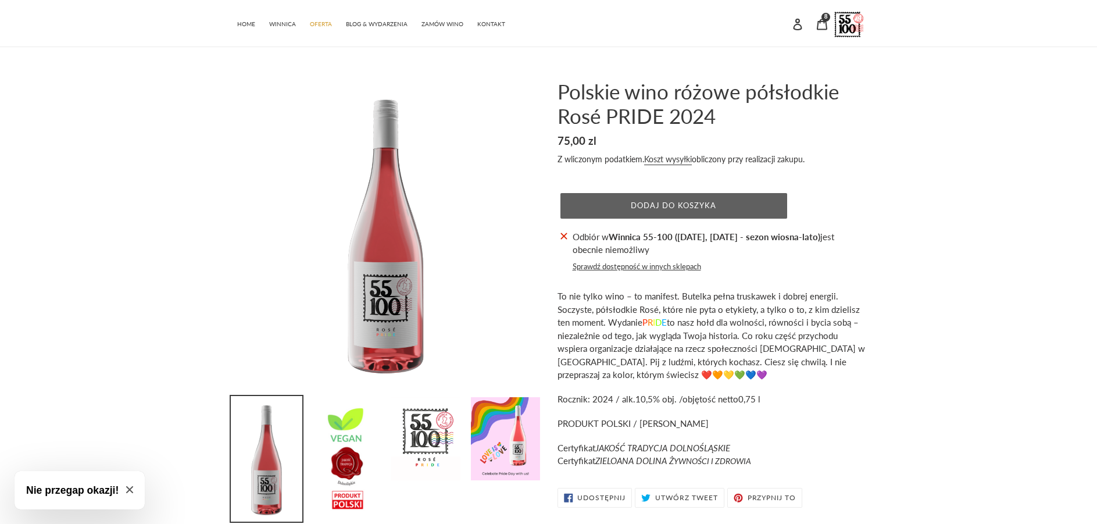
click at [640, 208] on span "Dodaj do koszyka" at bounding box center [673, 205] width 85 height 9
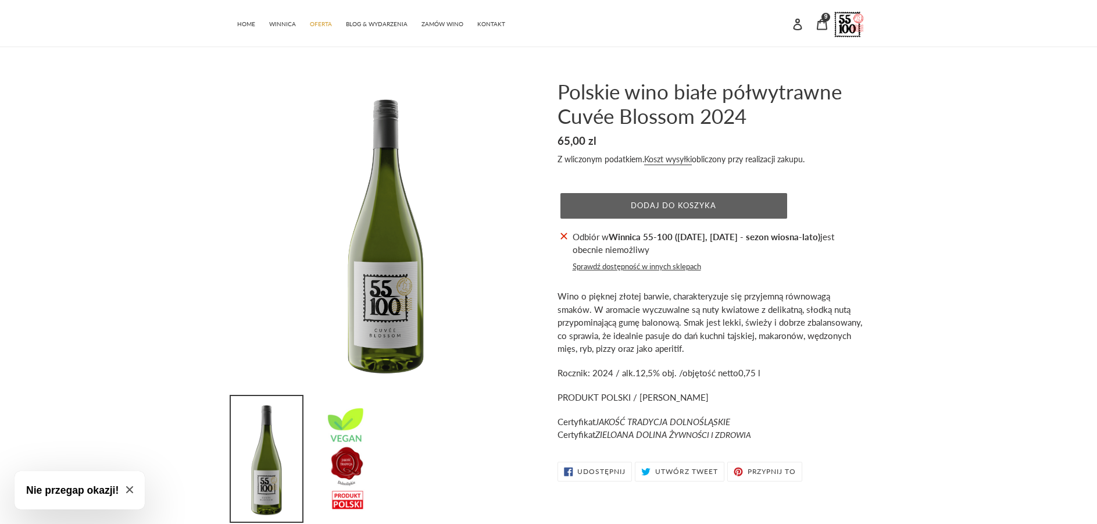
click at [656, 204] on span "Dodaj do koszyka" at bounding box center [673, 205] width 85 height 9
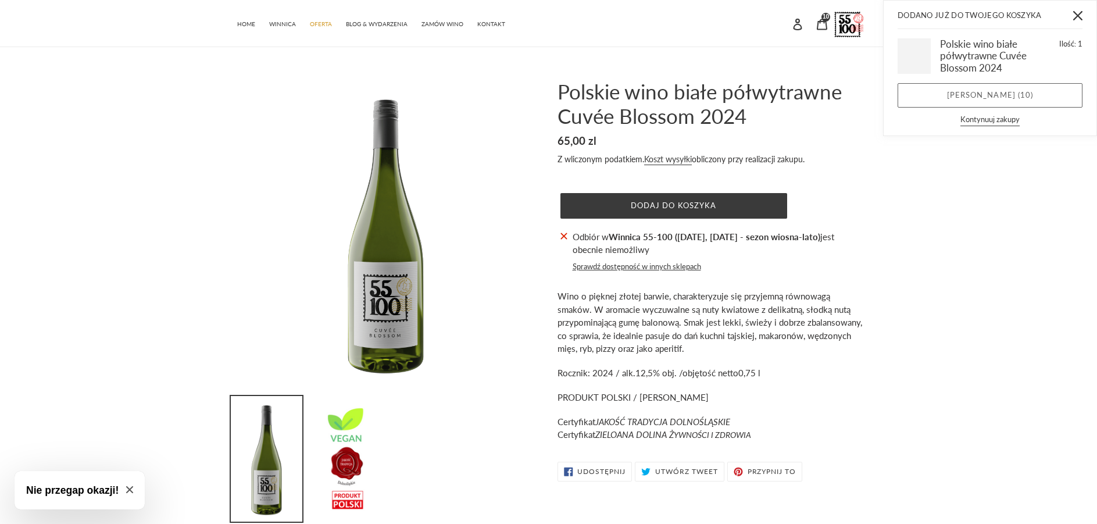
click at [1000, 97] on link "[PERSON_NAME] ( 10 )" at bounding box center [990, 95] width 185 height 24
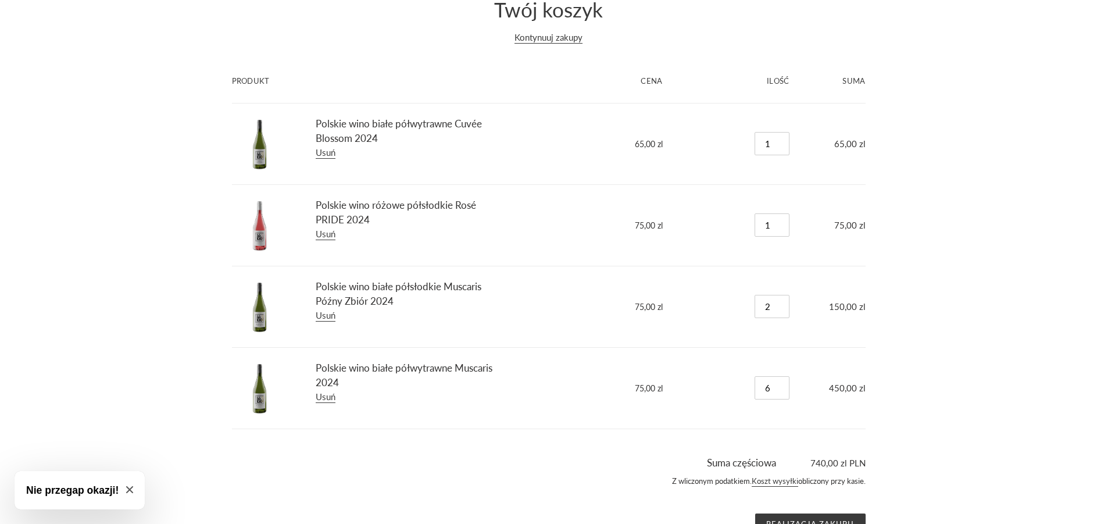
scroll to position [19, 0]
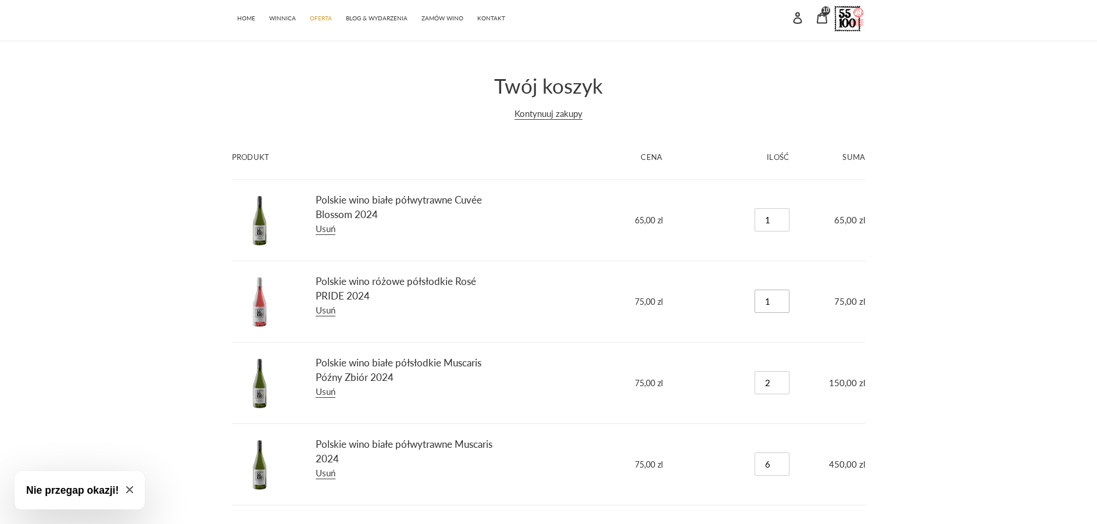
click at [782, 295] on input "1" at bounding box center [772, 301] width 35 height 23
type input "2"
click at [782, 301] on input "2" at bounding box center [772, 301] width 35 height 23
type input "2"
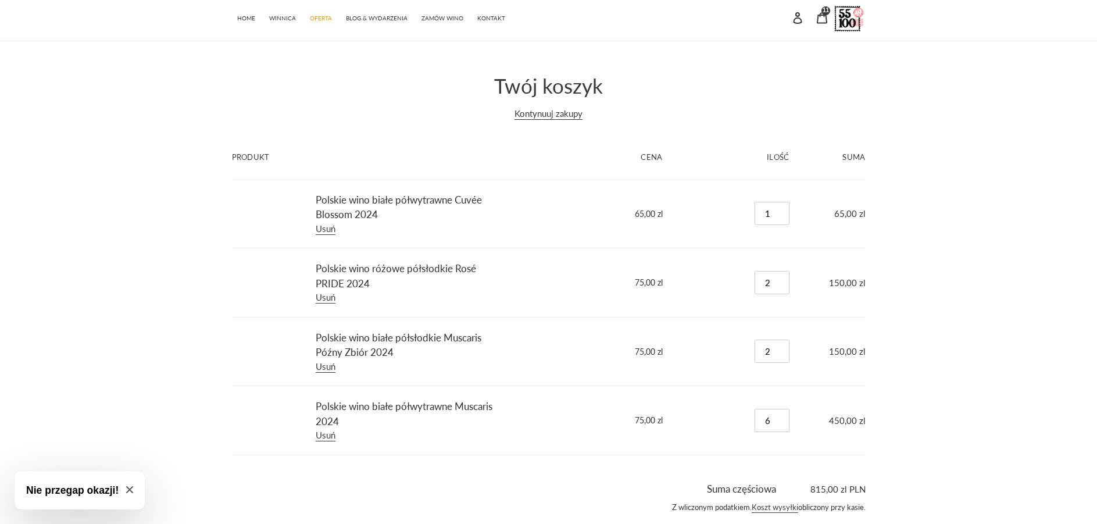
type input "2"
click at [964, 249] on div "Twój koszyk Kontynuuj zakupy Produkt Cena Ilość Suma Polskie wino białe półwytr…" at bounding box center [548, 317] width 1097 height 488
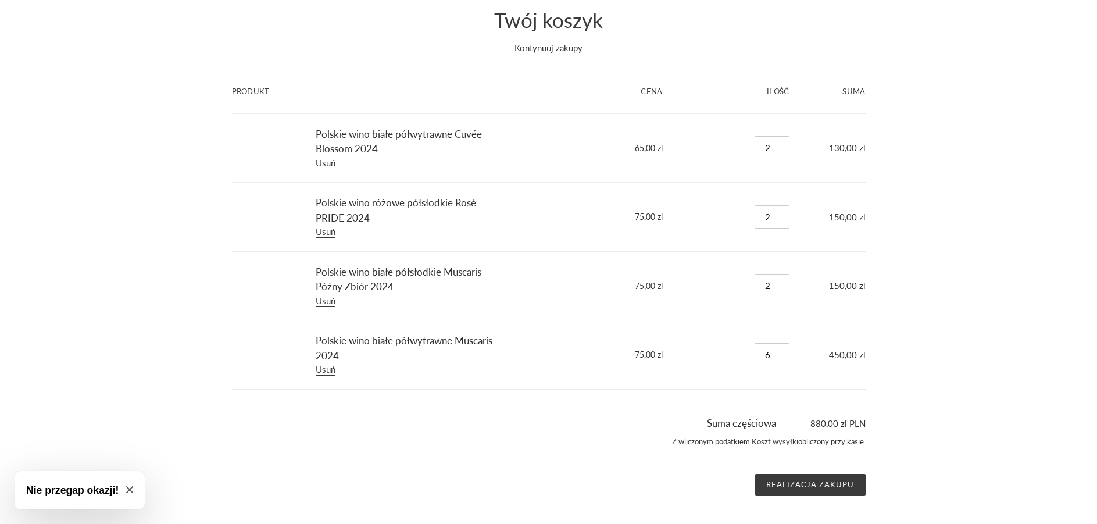
scroll to position [85, 0]
click at [821, 485] on input "Realizacja zakupu" at bounding box center [810, 484] width 110 height 22
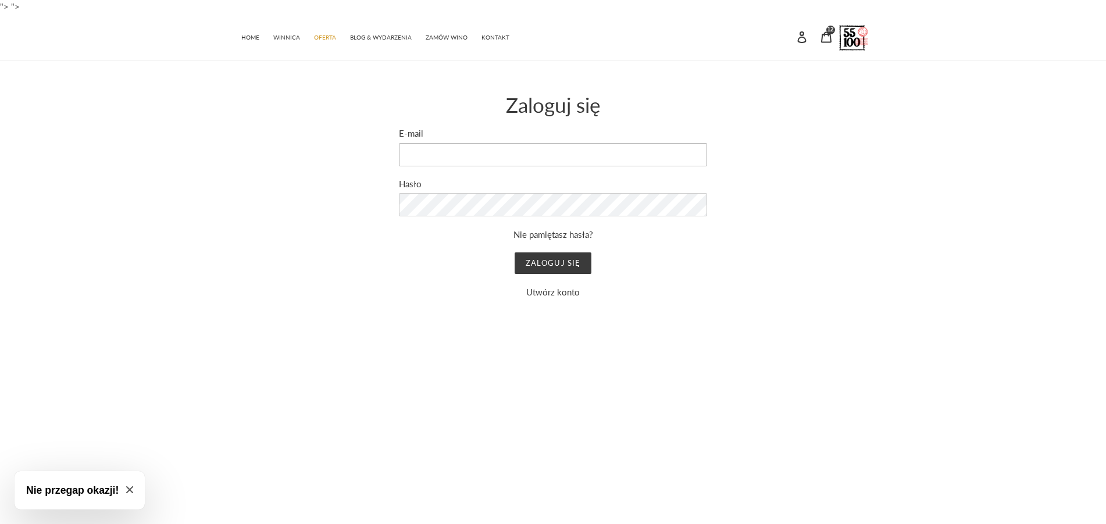
click at [444, 153] on input "E-mail" at bounding box center [553, 154] width 308 height 23
type input "[PERSON_NAME][EMAIL_ADDRESS][DOMAIN_NAME]"
click at [559, 296] on link "Utwórz konto" at bounding box center [552, 292] width 53 height 10
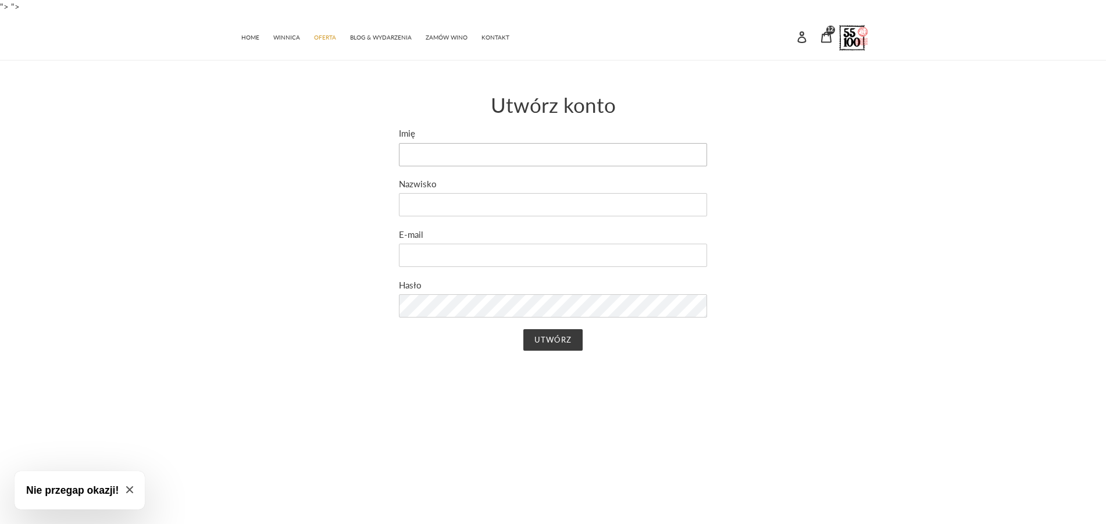
click at [442, 153] on input "Imię" at bounding box center [553, 154] width 308 height 23
click at [437, 151] on input "Imię" at bounding box center [553, 154] width 308 height 23
type input "[PERSON_NAME]"
type input "Depa"
click at [446, 254] on input "E-mail" at bounding box center [553, 255] width 308 height 23
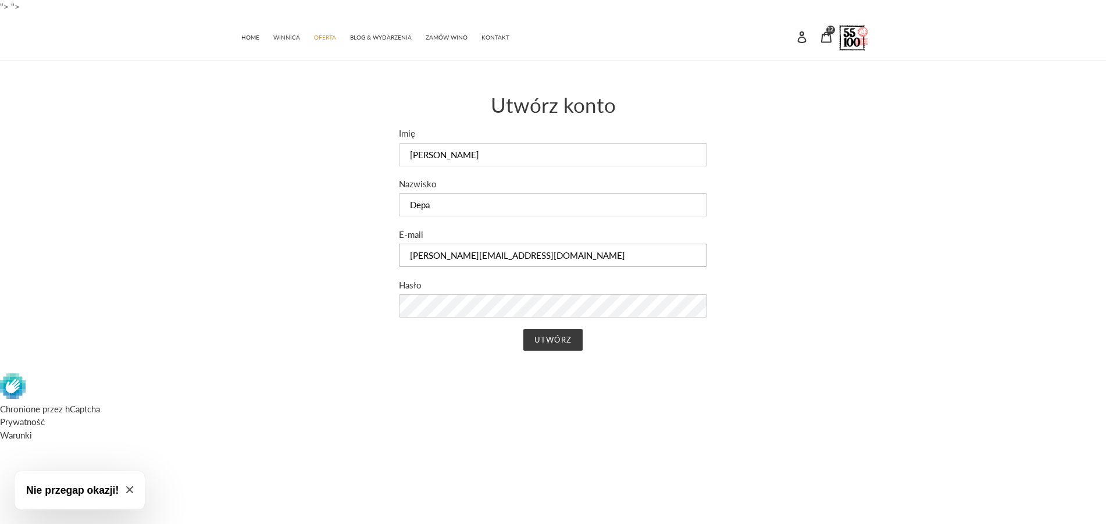
type input "[PERSON_NAME][EMAIL_ADDRESS][DOMAIN_NAME]"
click at [541, 340] on input "Utwórz" at bounding box center [552, 340] width 59 height 22
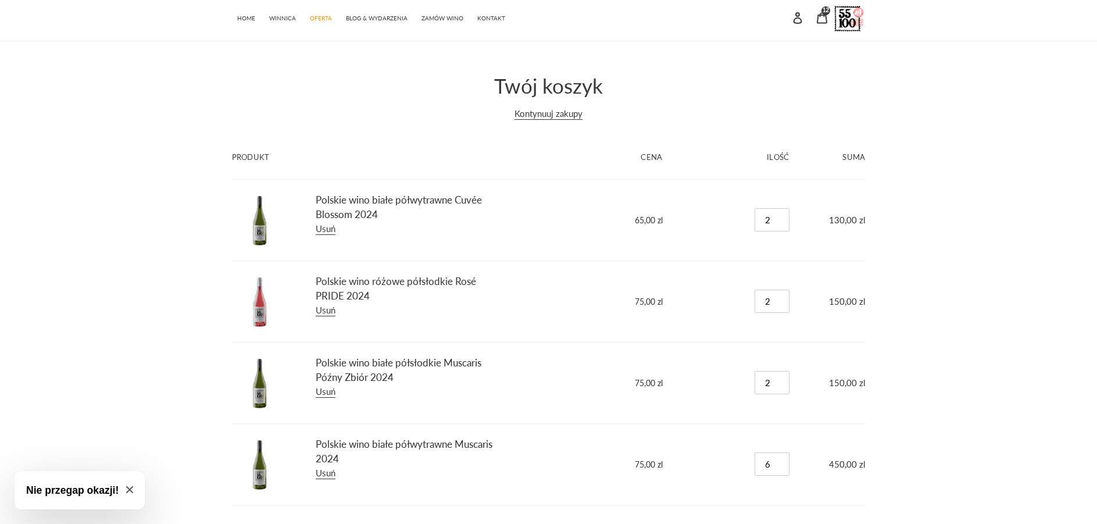
scroll to position [77, 0]
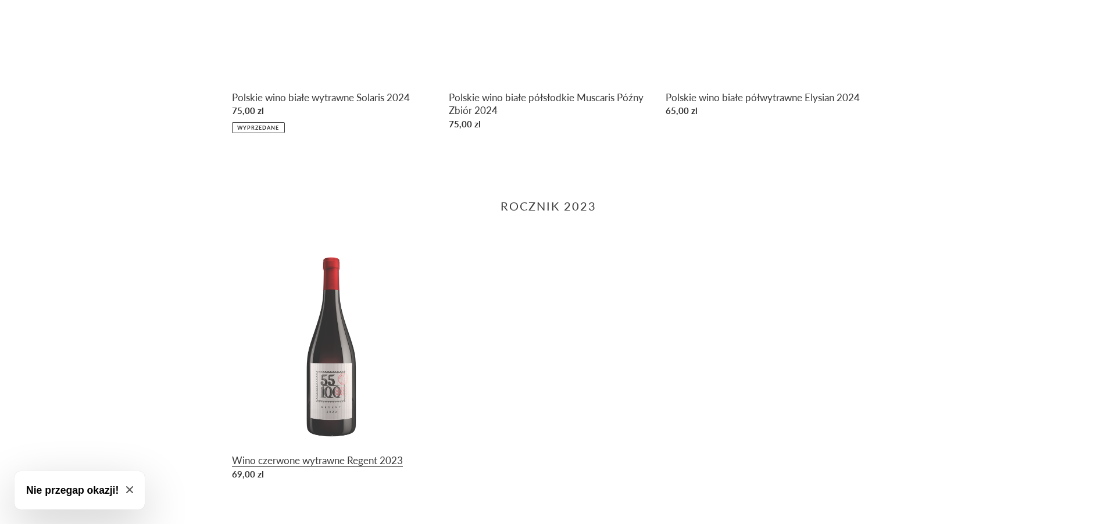
scroll to position [988, 0]
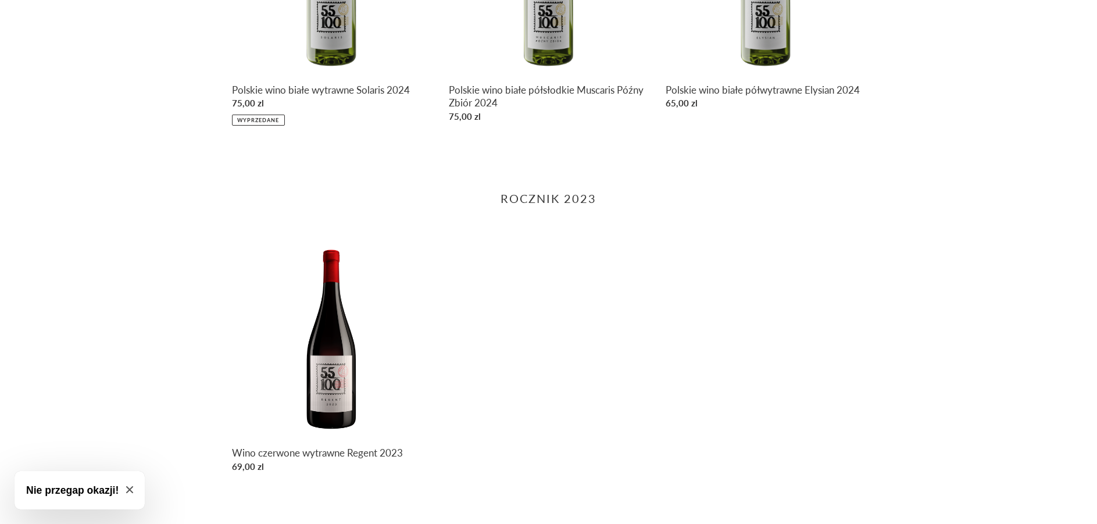
click at [131, 489] on icon "Close modal" at bounding box center [129, 489] width 7 height 7
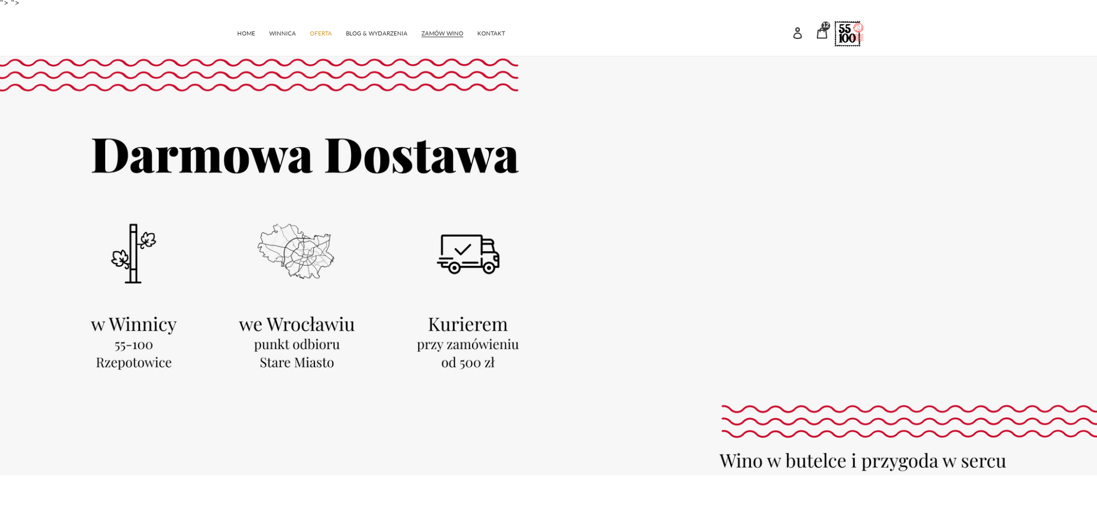
scroll to position [0, 0]
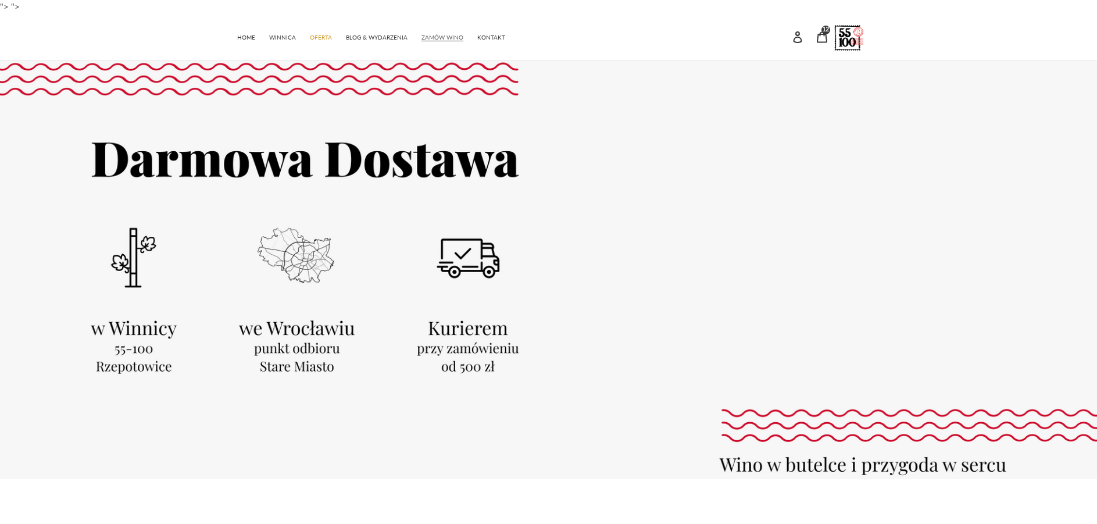
click at [430, 35] on span "ZAMÓW WINO" at bounding box center [442, 38] width 42 height 8
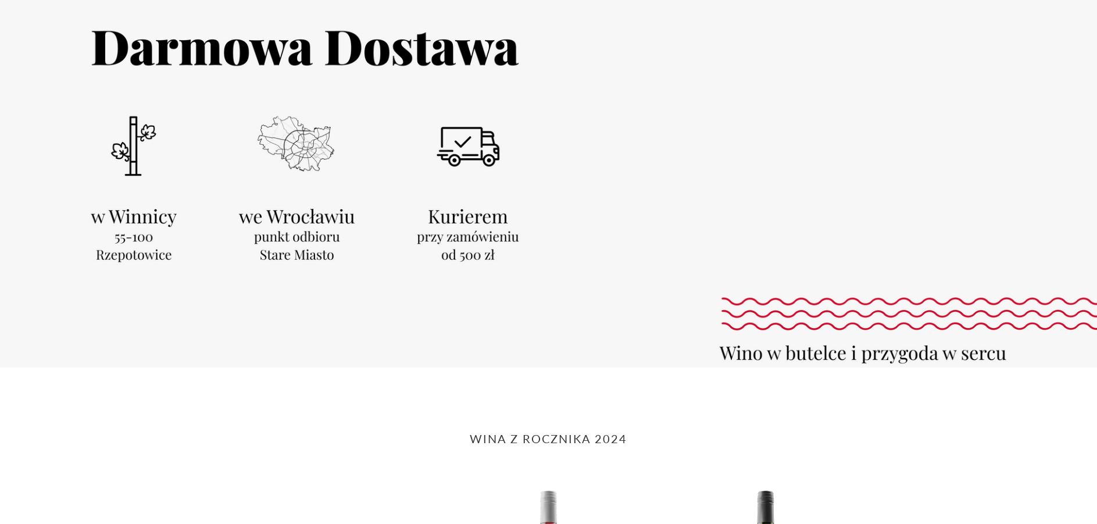
scroll to position [116, 0]
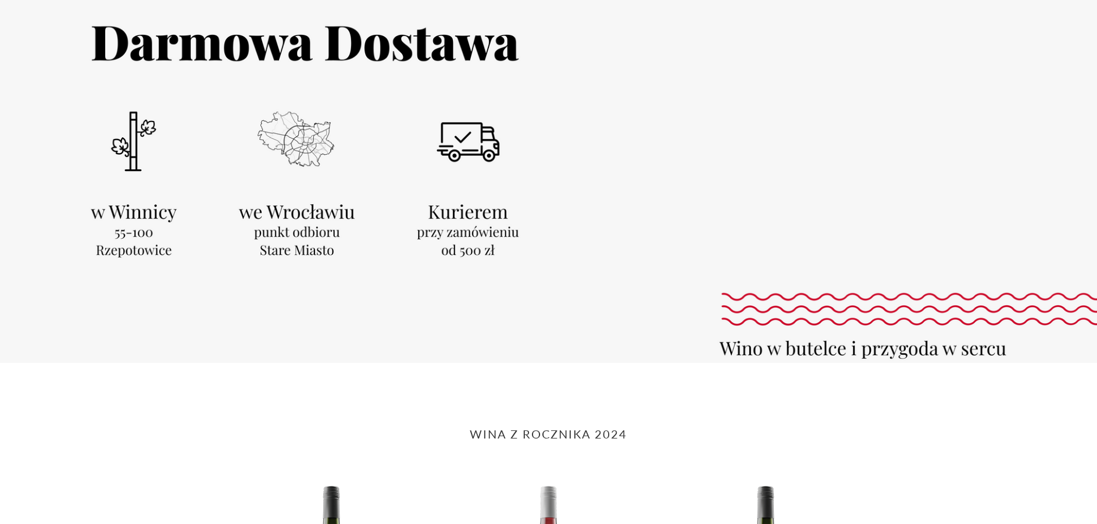
click at [114, 227] on div at bounding box center [548, 153] width 1097 height 419
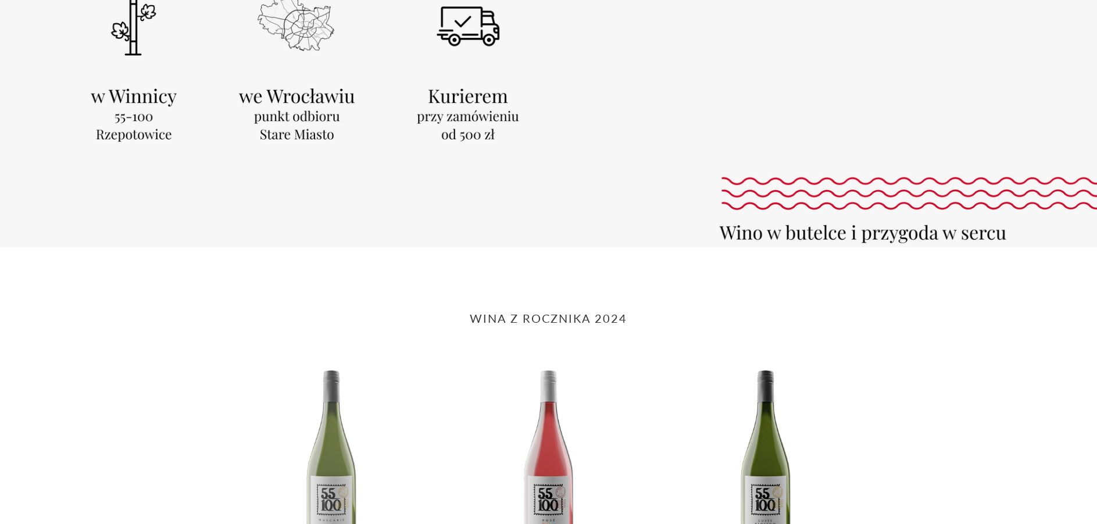
scroll to position [465, 0]
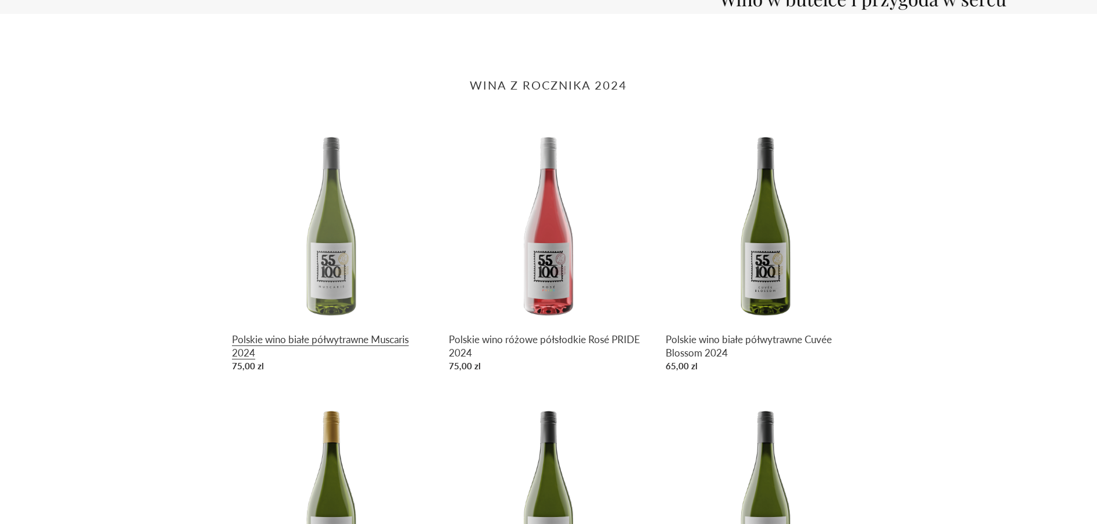
click at [312, 282] on link "Polskie wino białe półwytrawne Muscaris 2024" at bounding box center [331, 250] width 199 height 253
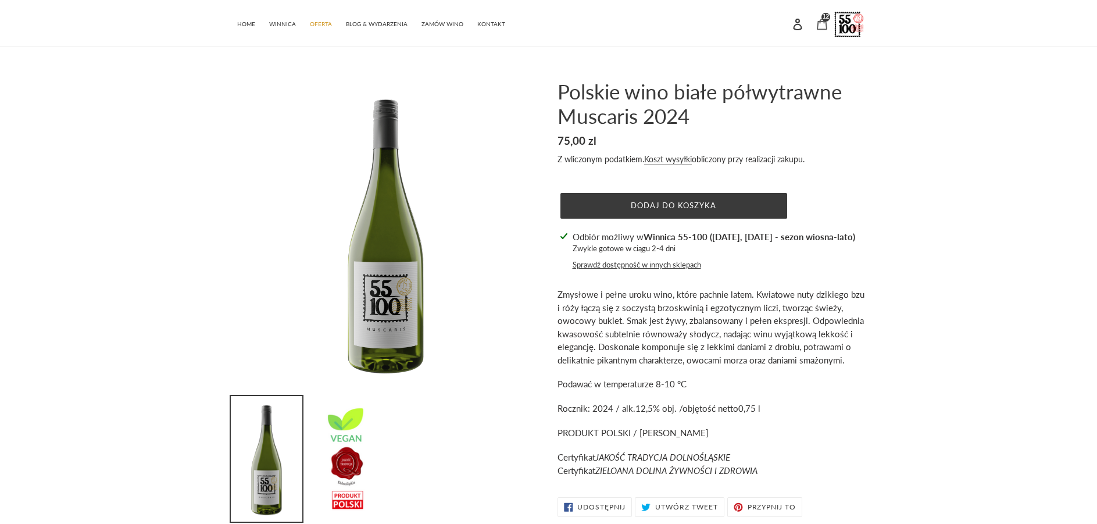
click at [825, 25] on icon at bounding box center [822, 25] width 12 height 12
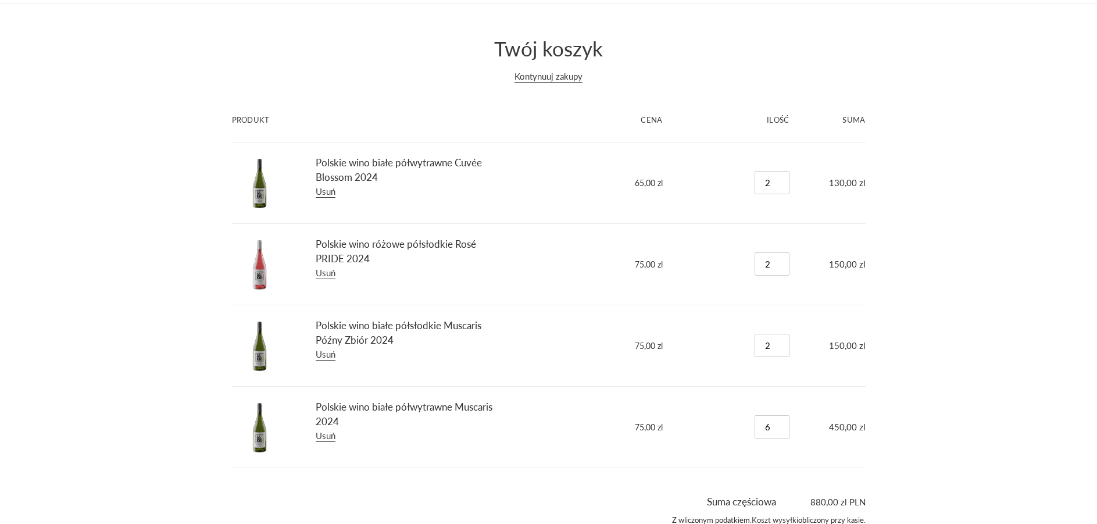
scroll to position [135, 0]
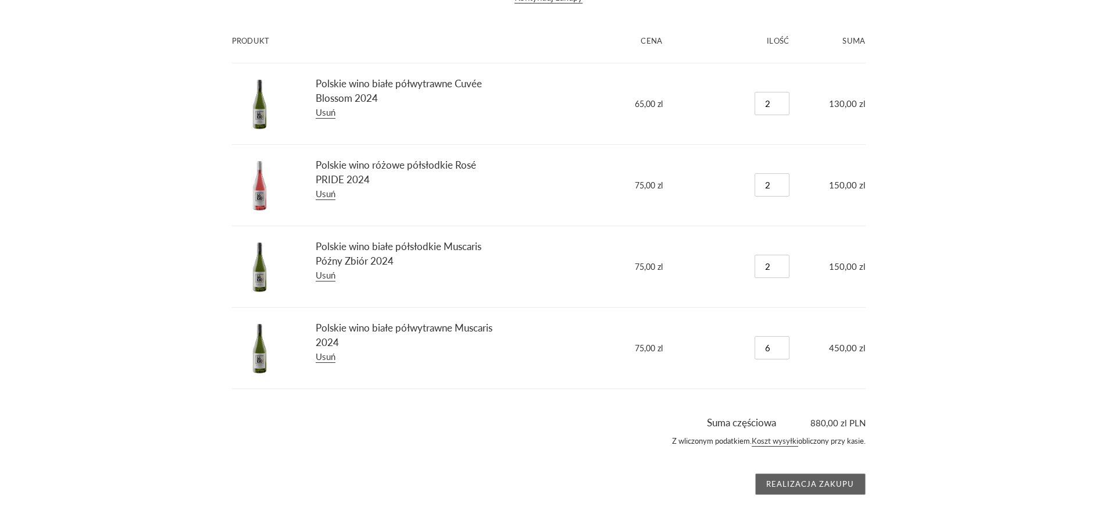
click at [812, 487] on input "Realizacja zakupu" at bounding box center [810, 484] width 110 height 22
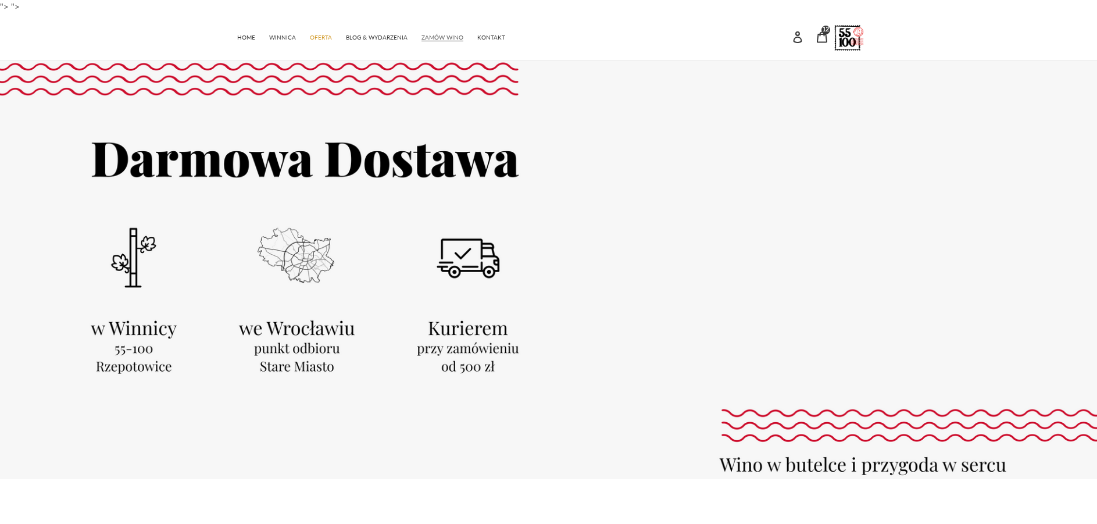
click at [435, 40] on span "ZAMÓW WINO" at bounding box center [442, 38] width 42 height 8
click at [448, 34] on span "ZAMÓW WINO" at bounding box center [442, 38] width 42 height 8
click at [321, 36] on span "OFERTA" at bounding box center [321, 38] width 22 height 8
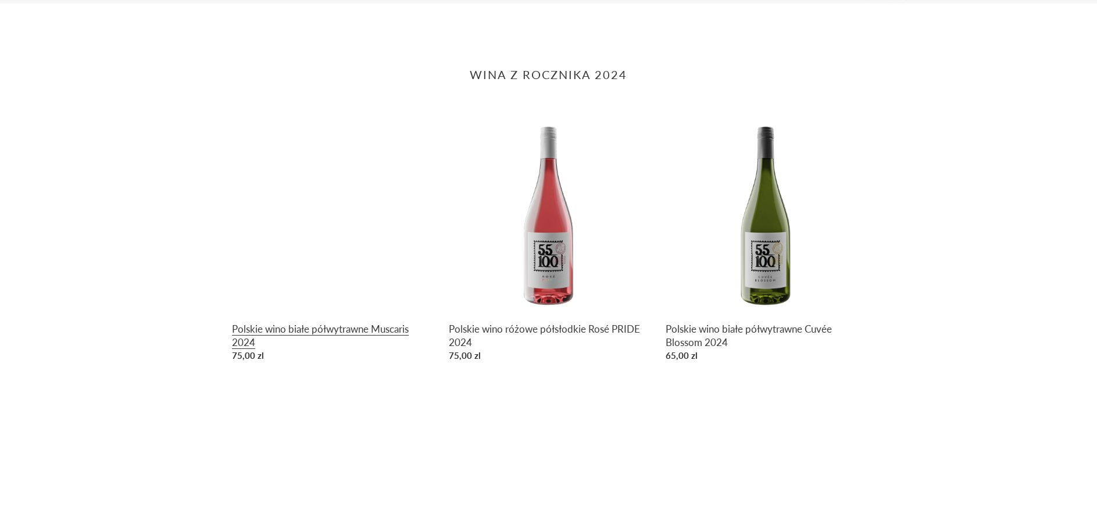
scroll to position [465, 0]
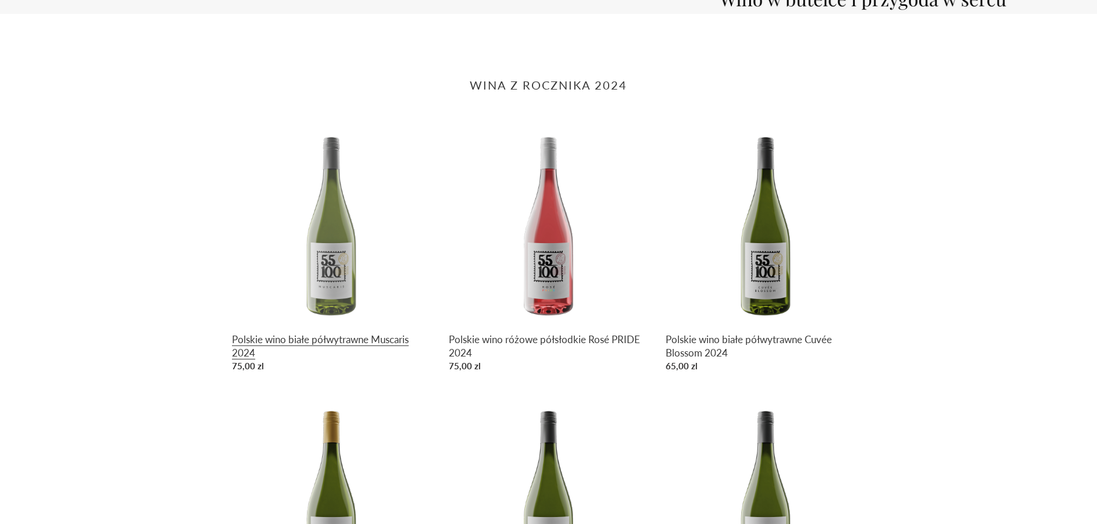
click at [337, 263] on link "Polskie wino białe półwytrawne Muscaris 2024" at bounding box center [331, 250] width 199 height 253
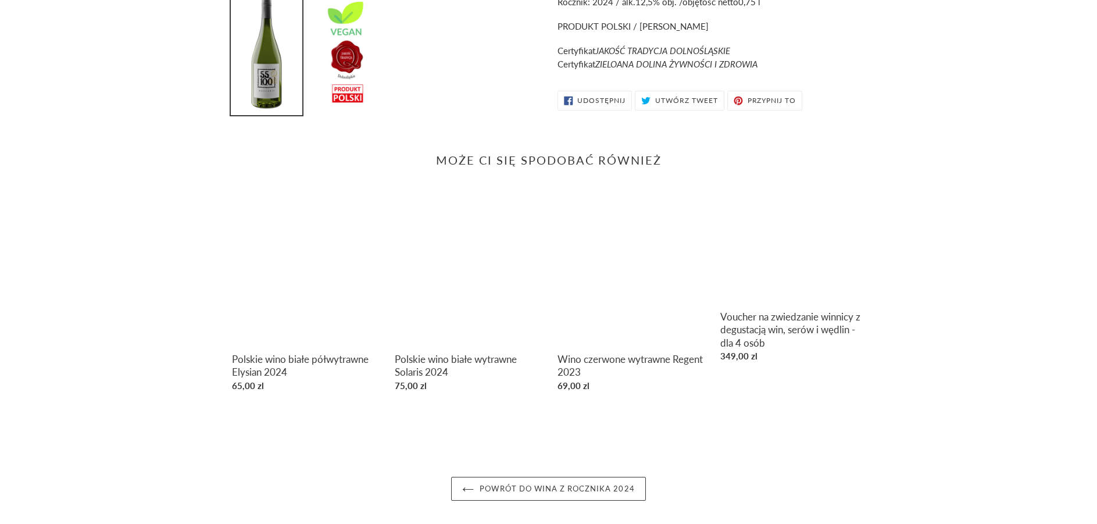
scroll to position [407, 0]
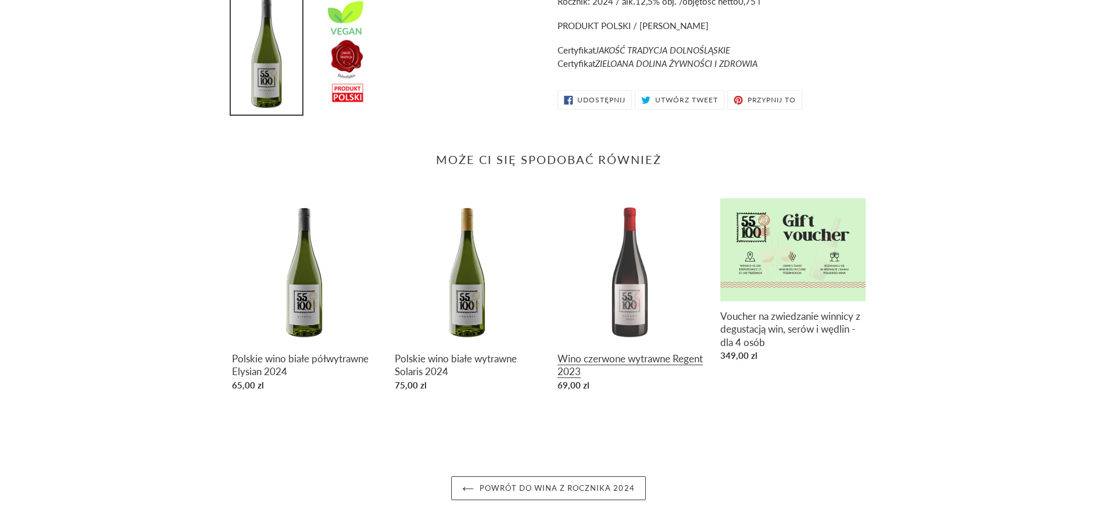
click at [624, 303] on link "Wino czerwone wytrawne Regent 2023" at bounding box center [630, 297] width 145 height 198
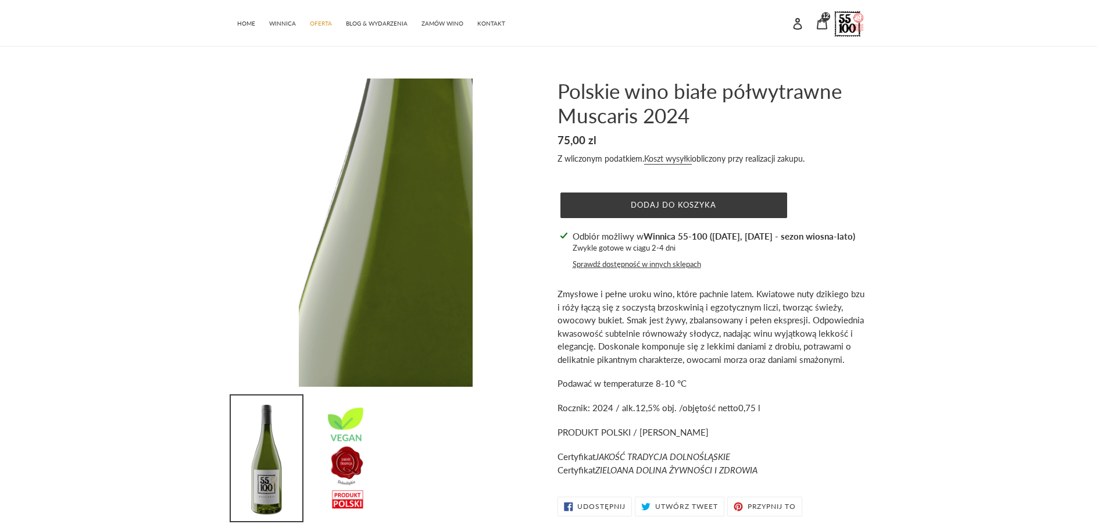
scroll to position [0, 0]
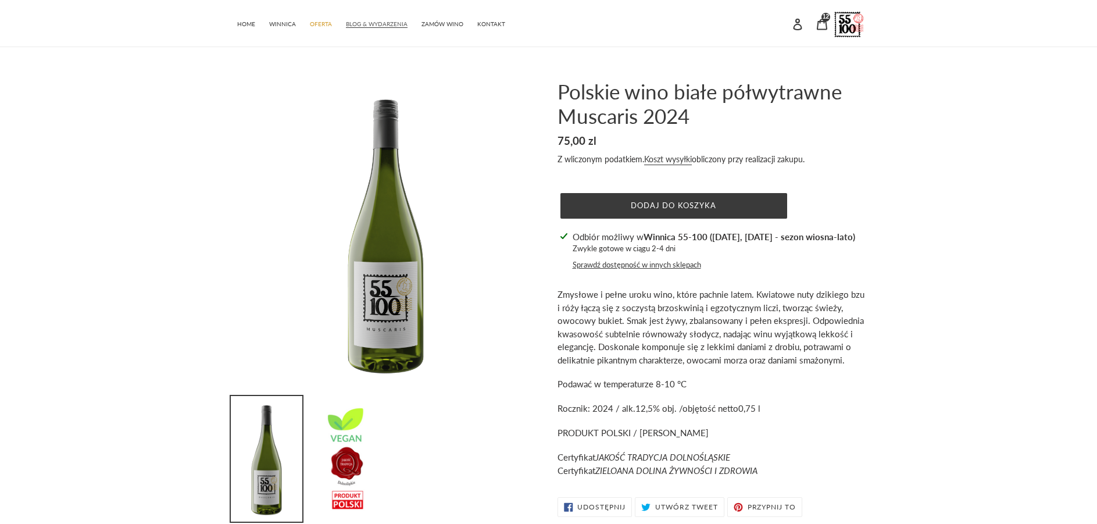
click at [364, 26] on span "BLOG & WYDARZENIA" at bounding box center [377, 24] width 62 height 8
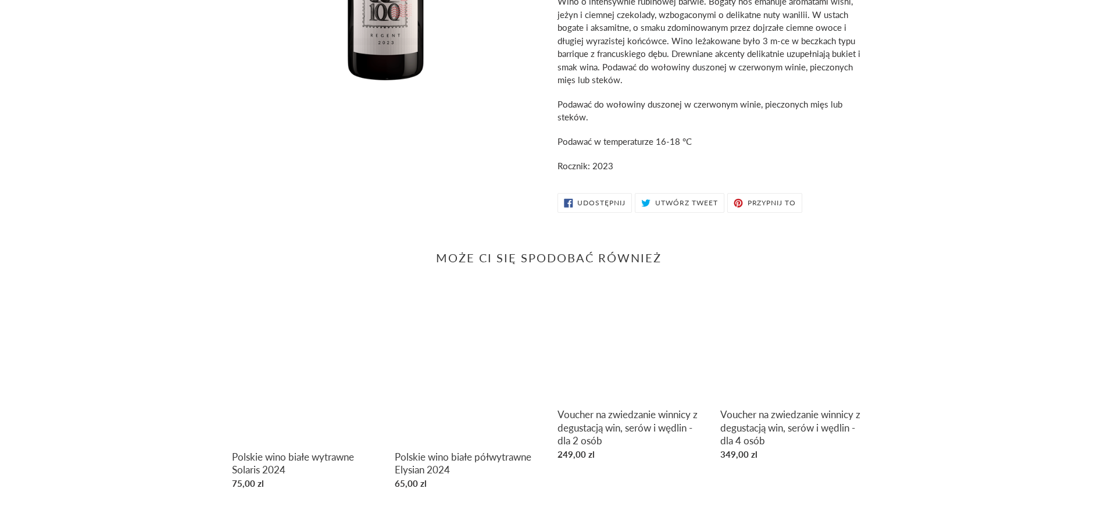
scroll to position [324, 0]
